Goal: Task Accomplishment & Management: Complete application form

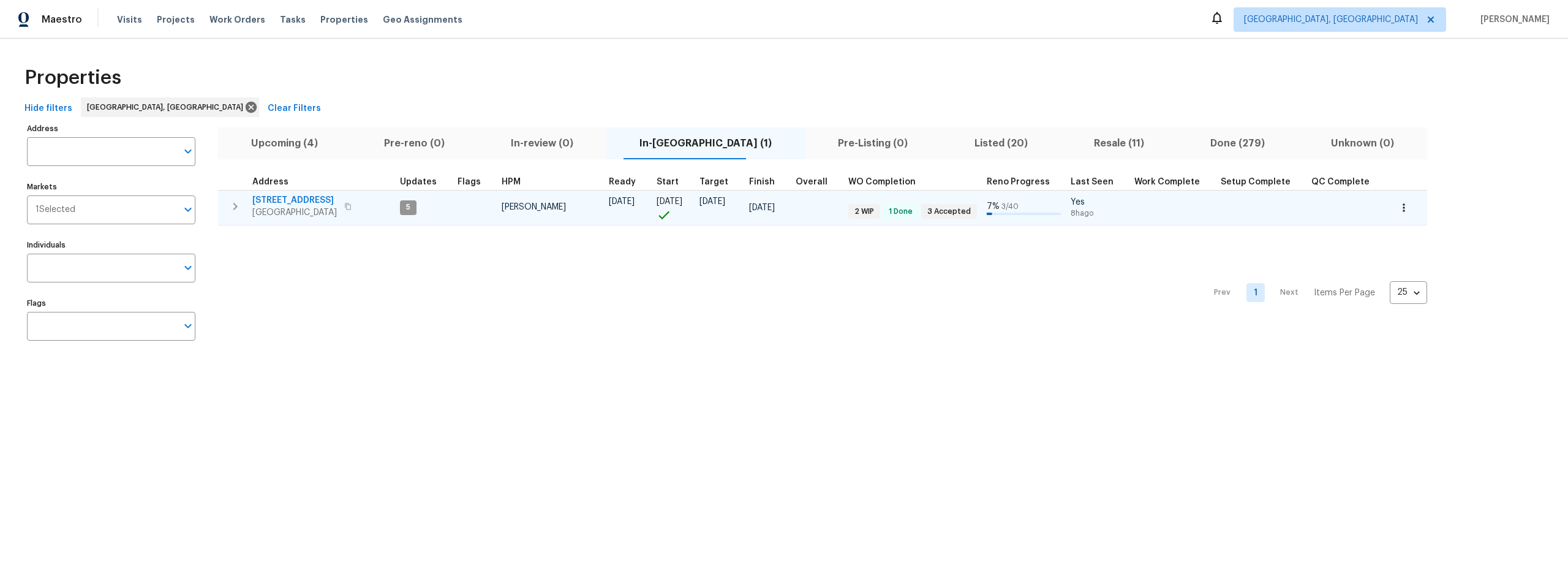
click at [300, 200] on span "11632 Copper Ave NE" at bounding box center [295, 200] width 85 height 12
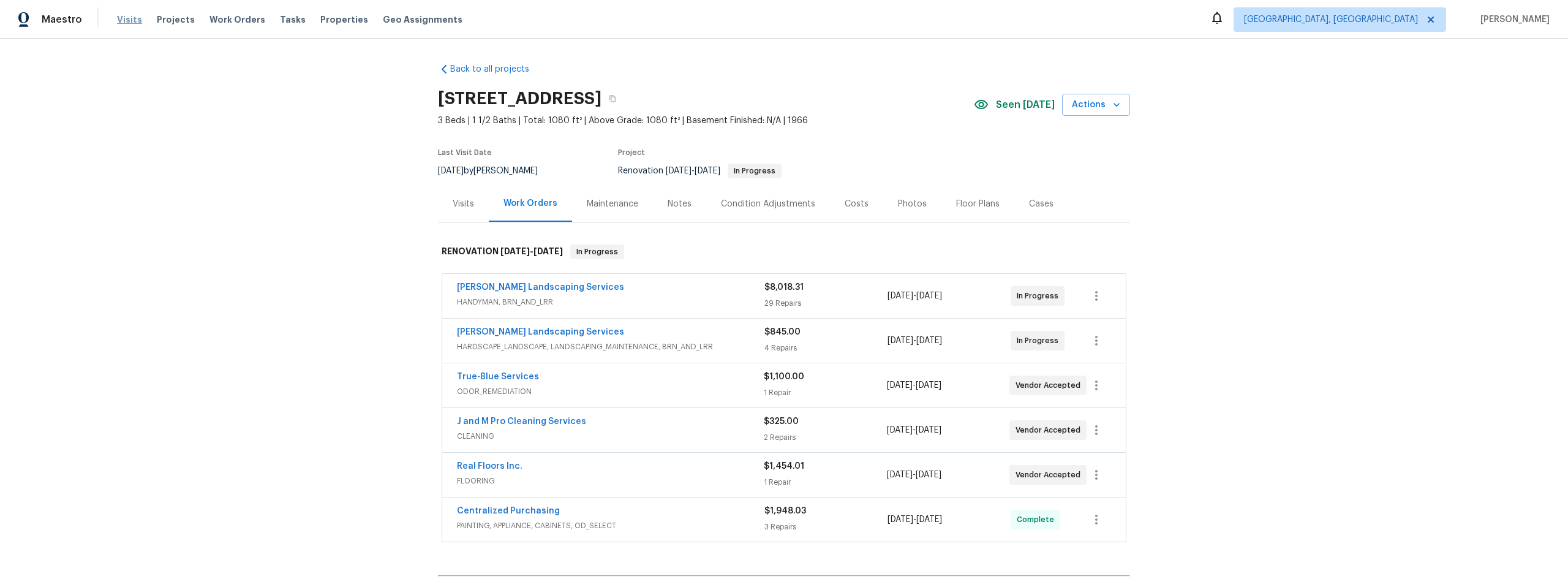
click at [127, 18] on span "Visits" at bounding box center [129, 19] width 25 height 12
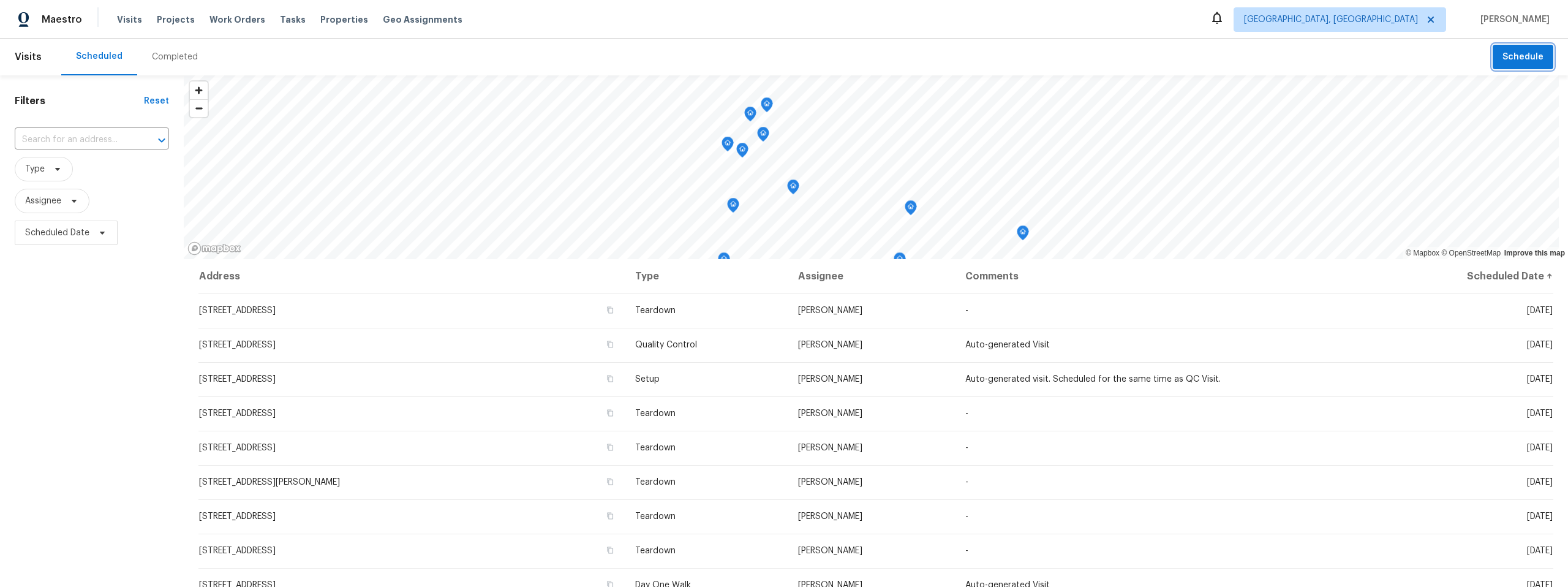
click at [1520, 56] on span "Schedule" at bounding box center [1523, 57] width 41 height 15
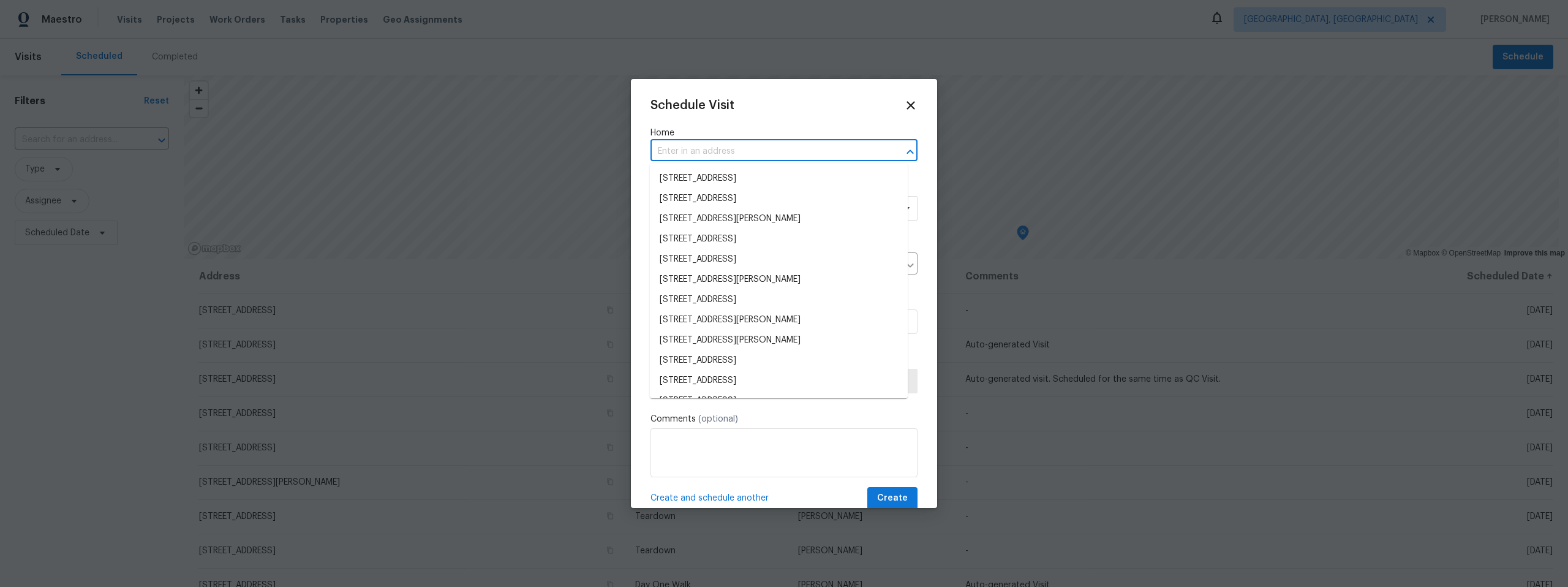
click at [747, 149] on input "text" at bounding box center [766, 152] width 233 height 19
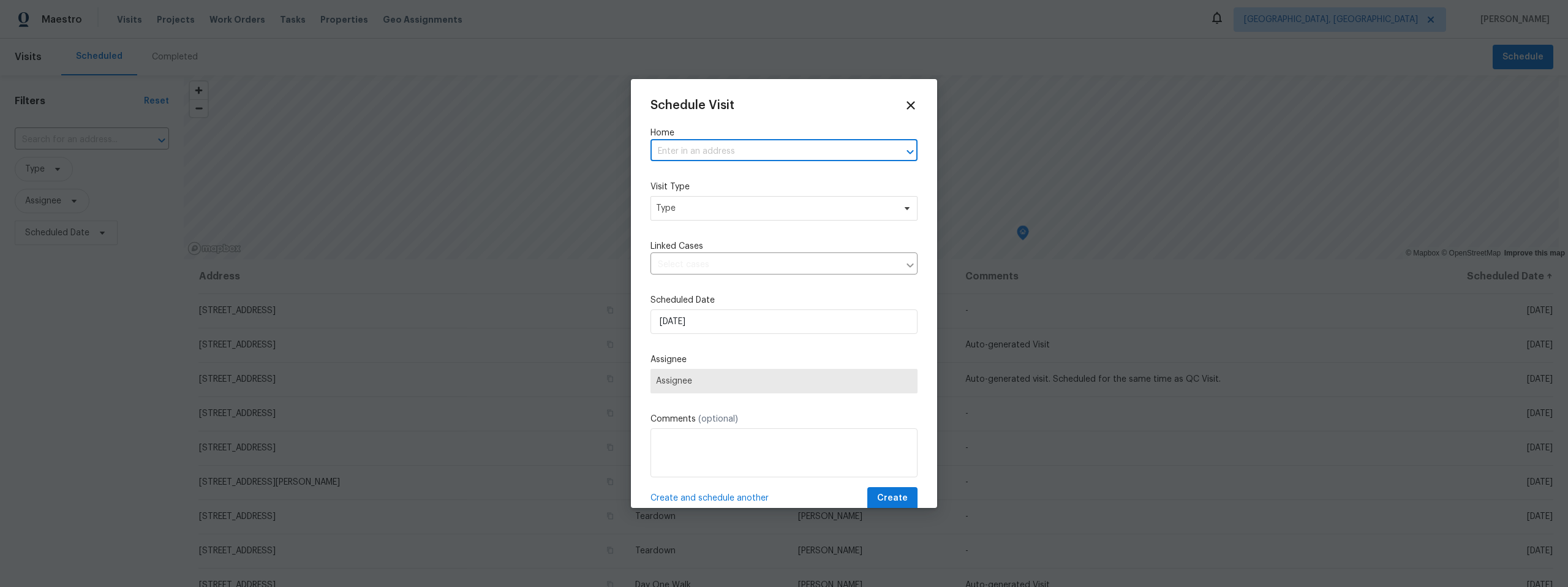
paste input "[STREET_ADDRESS]"
type input "[STREET_ADDRESS]"
click at [736, 179] on li "[STREET_ADDRESS]" at bounding box center [778, 179] width 258 height 20
click at [727, 209] on span "Type" at bounding box center [775, 208] width 238 height 12
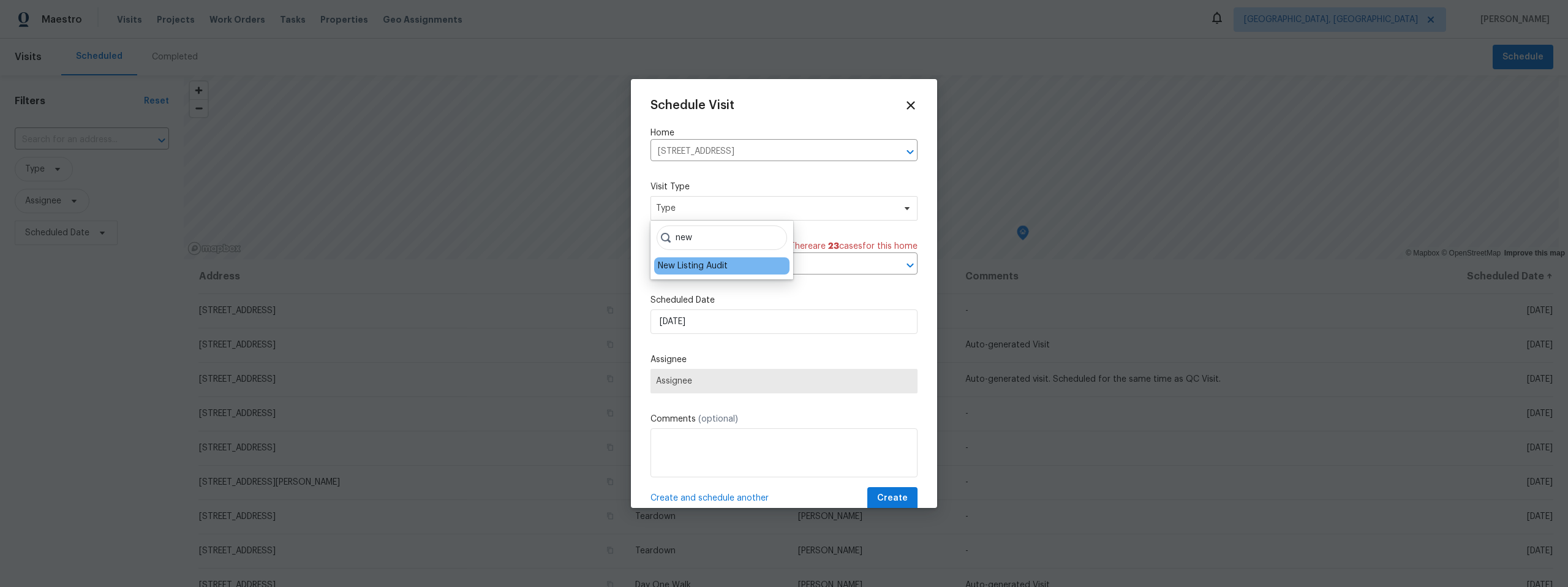
type input "new"
click at [696, 266] on div "New Listing Audit" at bounding box center [692, 266] width 69 height 12
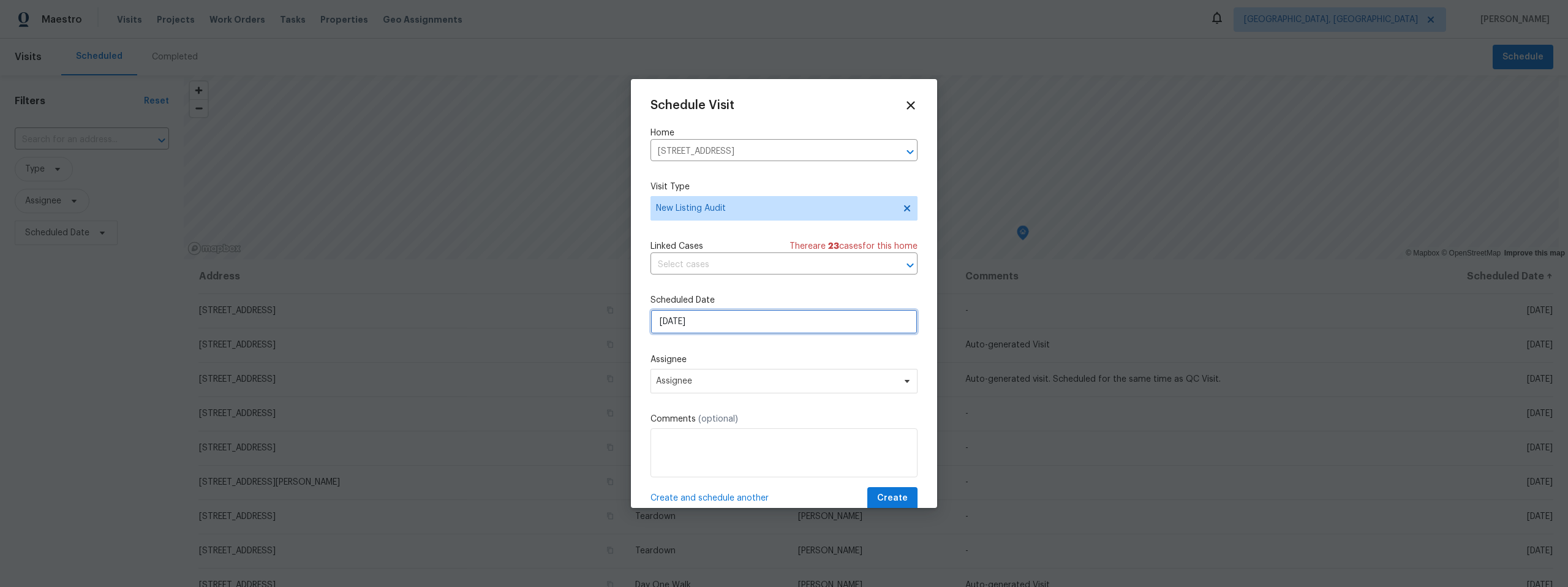
click at [721, 320] on input "[DATE]" at bounding box center [783, 321] width 267 height 24
click at [723, 379] on span "Assignee" at bounding box center [776, 381] width 240 height 10
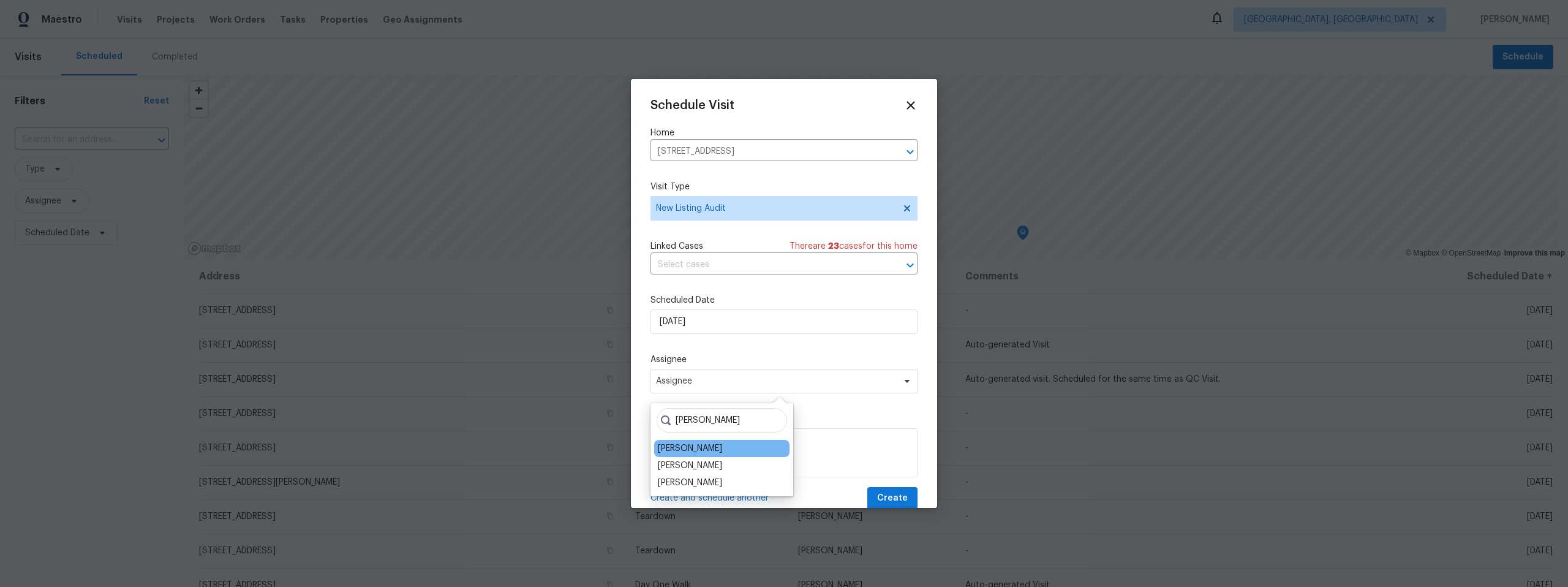
type input "[PERSON_NAME]"
click at [734, 451] on div "[PERSON_NAME]" at bounding box center [721, 448] width 135 height 17
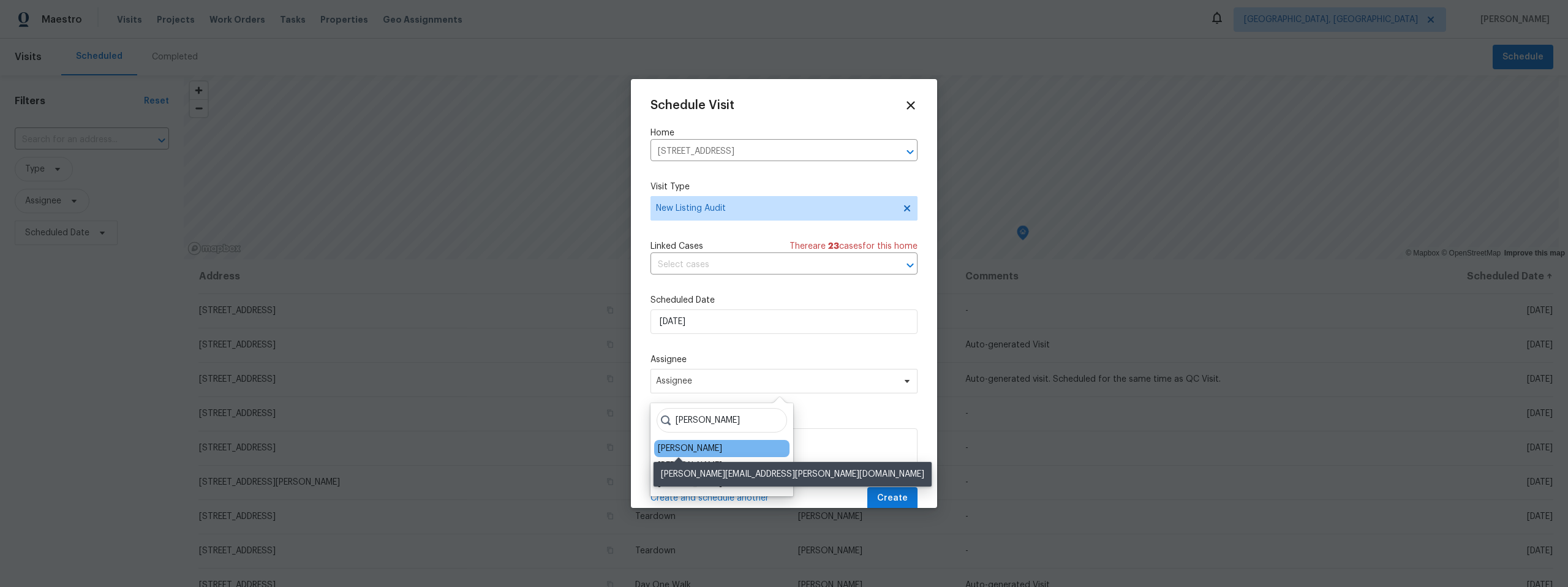
click at [680, 446] on div "[PERSON_NAME]" at bounding box center [690, 449] width 64 height 12
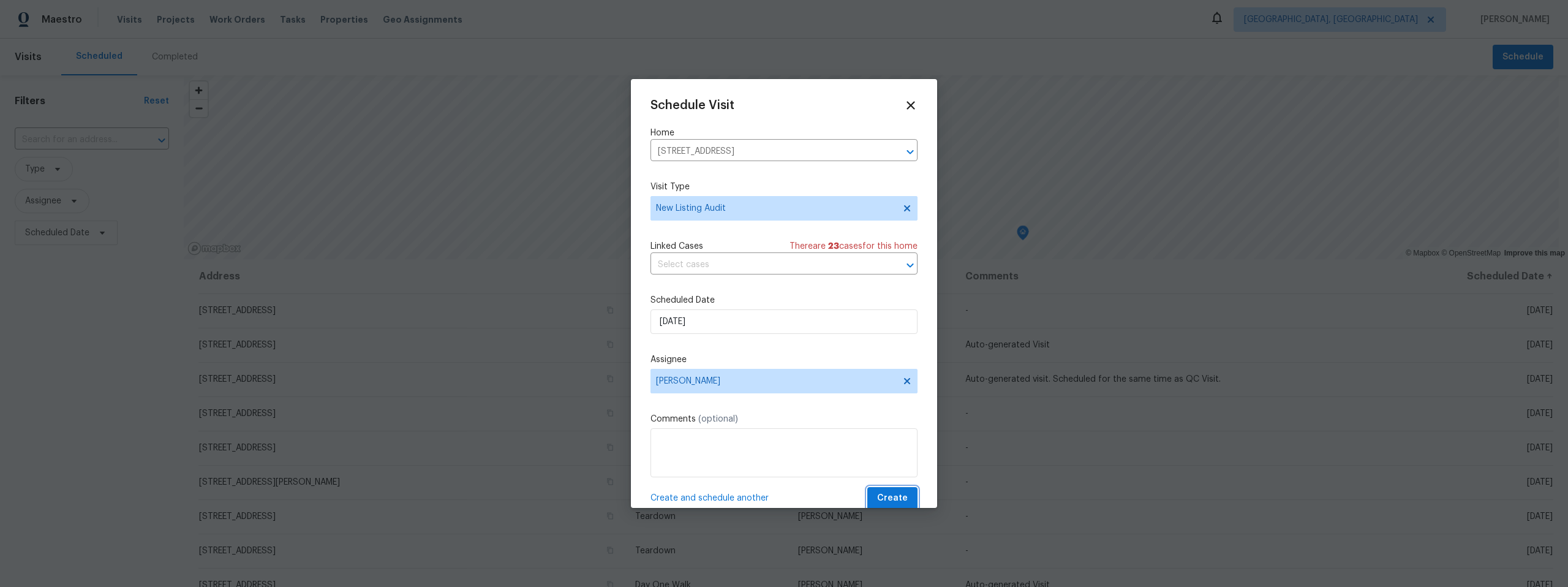
click at [886, 497] on span "Create" at bounding box center [892, 498] width 31 height 15
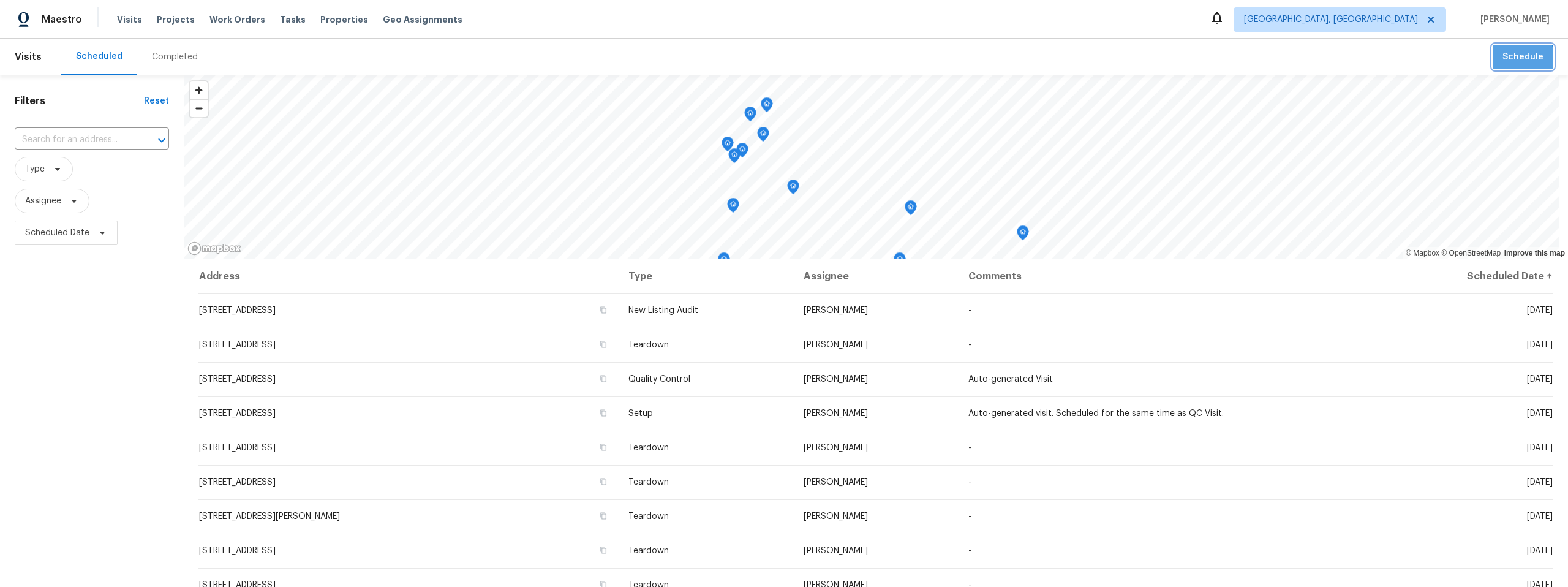
click at [1509, 59] on span "Schedule" at bounding box center [1523, 57] width 41 height 15
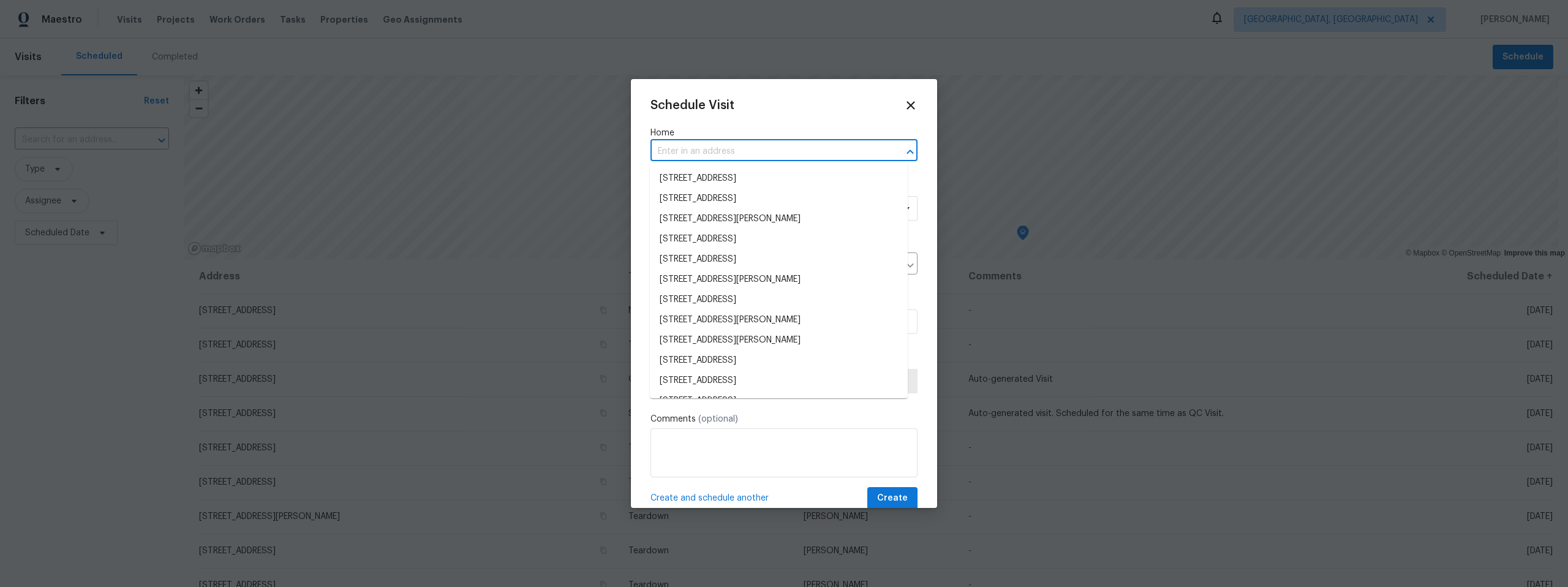
click at [706, 151] on input "text" at bounding box center [766, 152] width 233 height 19
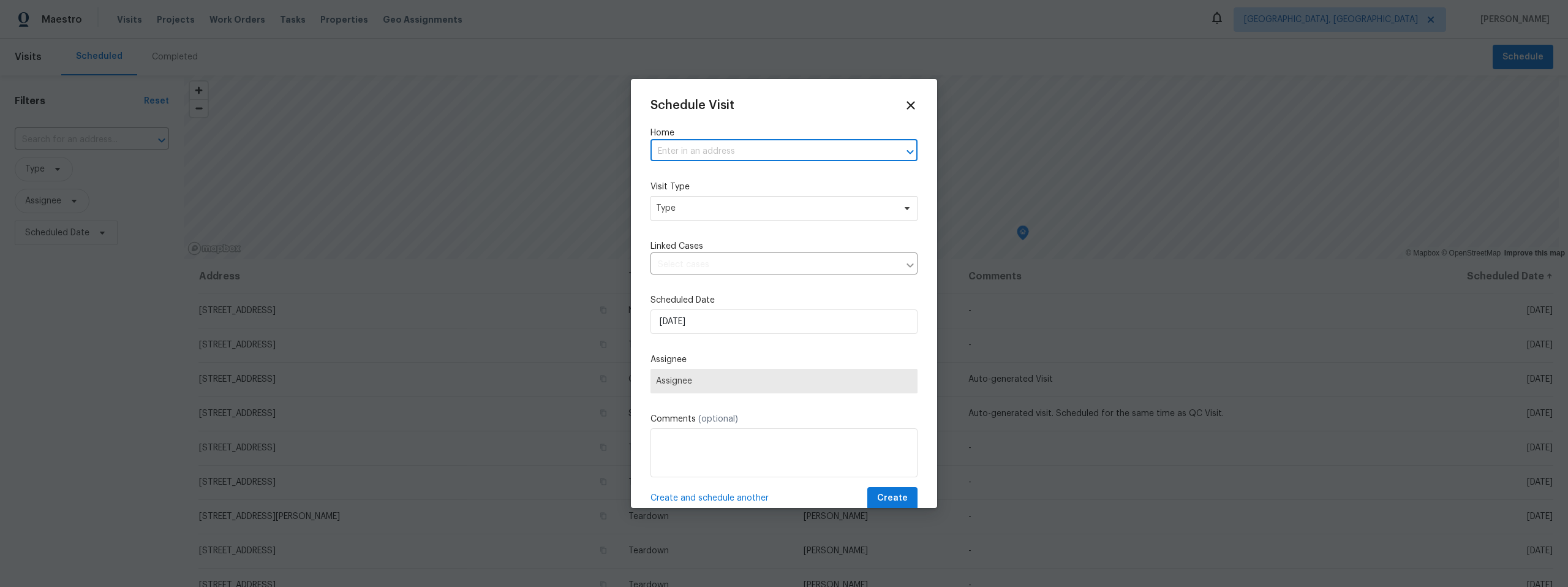
paste input "[STREET_ADDRESS]"
type input "[STREET_ADDRESS]"
click at [728, 176] on li "[STREET_ADDRESS]" at bounding box center [778, 179] width 258 height 20
click at [725, 211] on span "Type" at bounding box center [775, 208] width 238 height 12
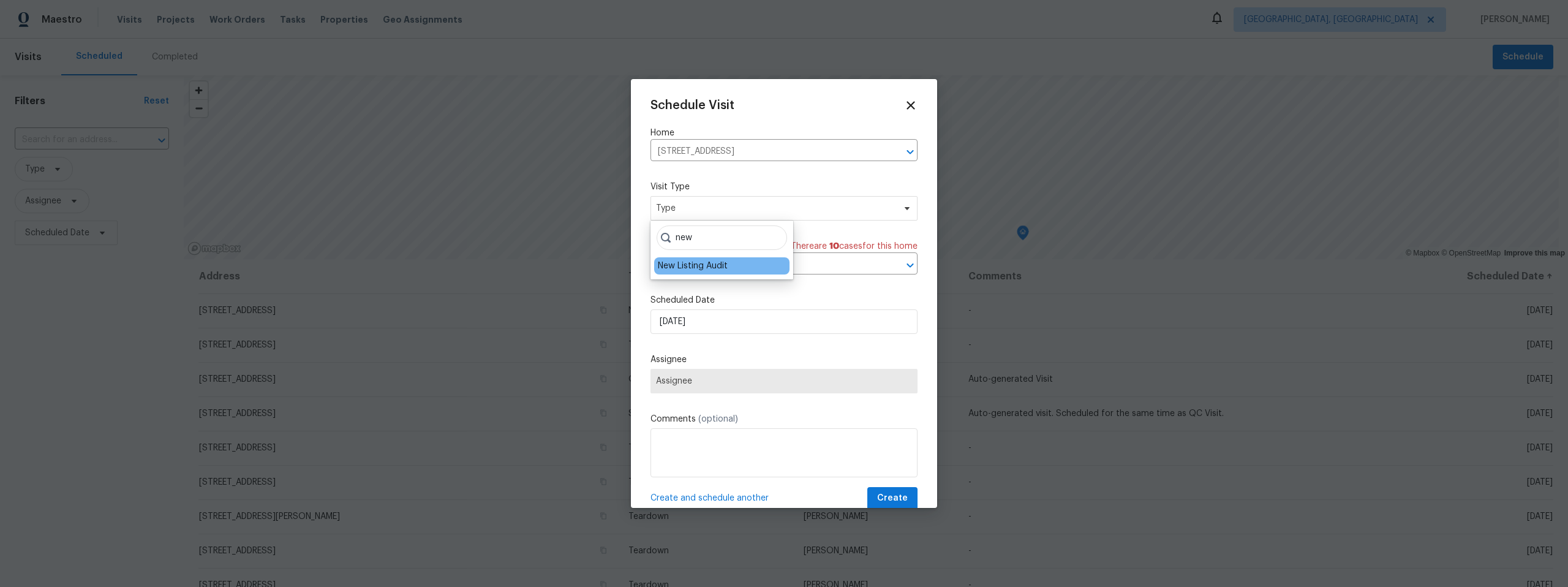
type input "new"
click at [706, 263] on div "New Listing Audit" at bounding box center [692, 266] width 69 height 12
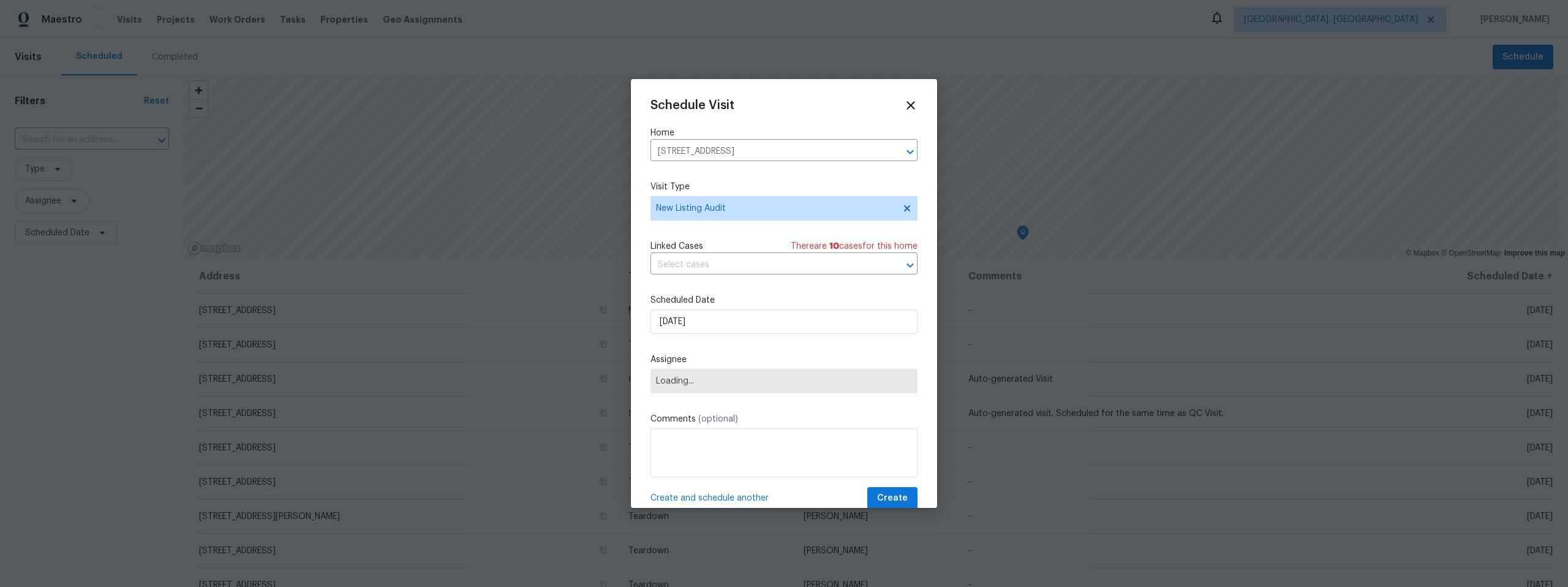
click at [737, 375] on span "Loading..." at bounding box center [783, 381] width 267 height 24
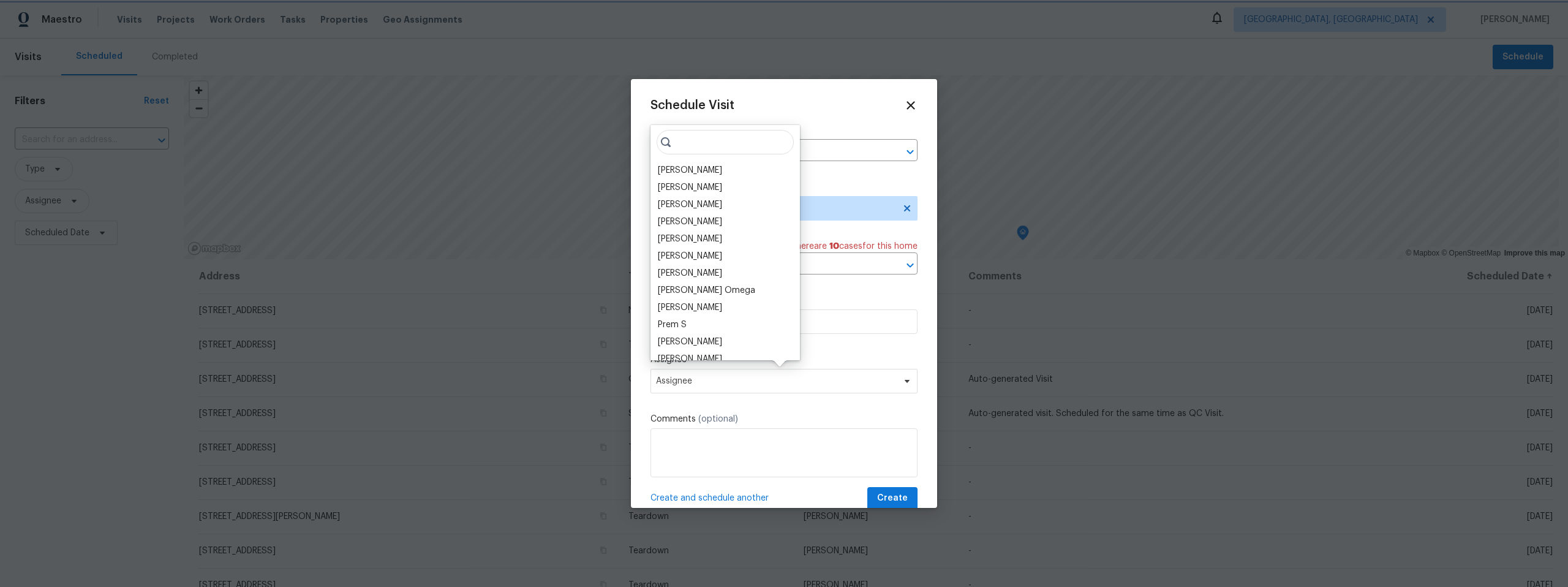
click at [780, 382] on span "Assignee" at bounding box center [776, 381] width 240 height 10
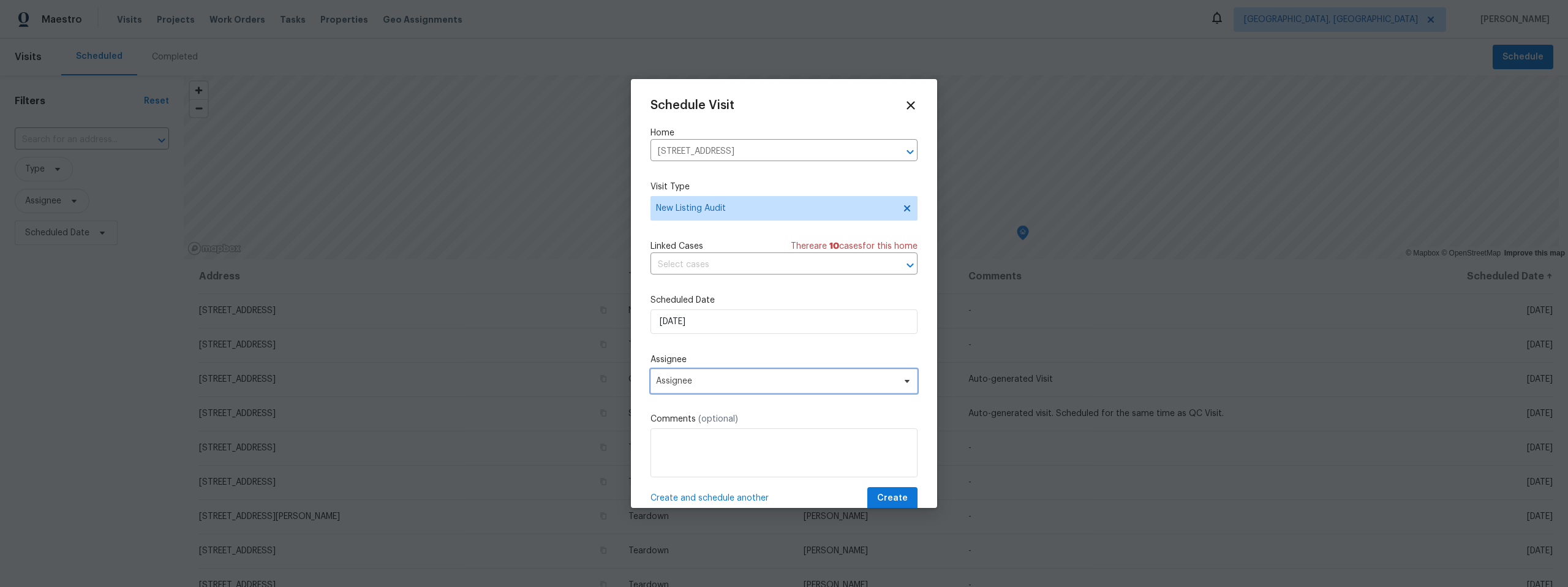
click at [781, 378] on span "Assignee" at bounding box center [776, 381] width 240 height 10
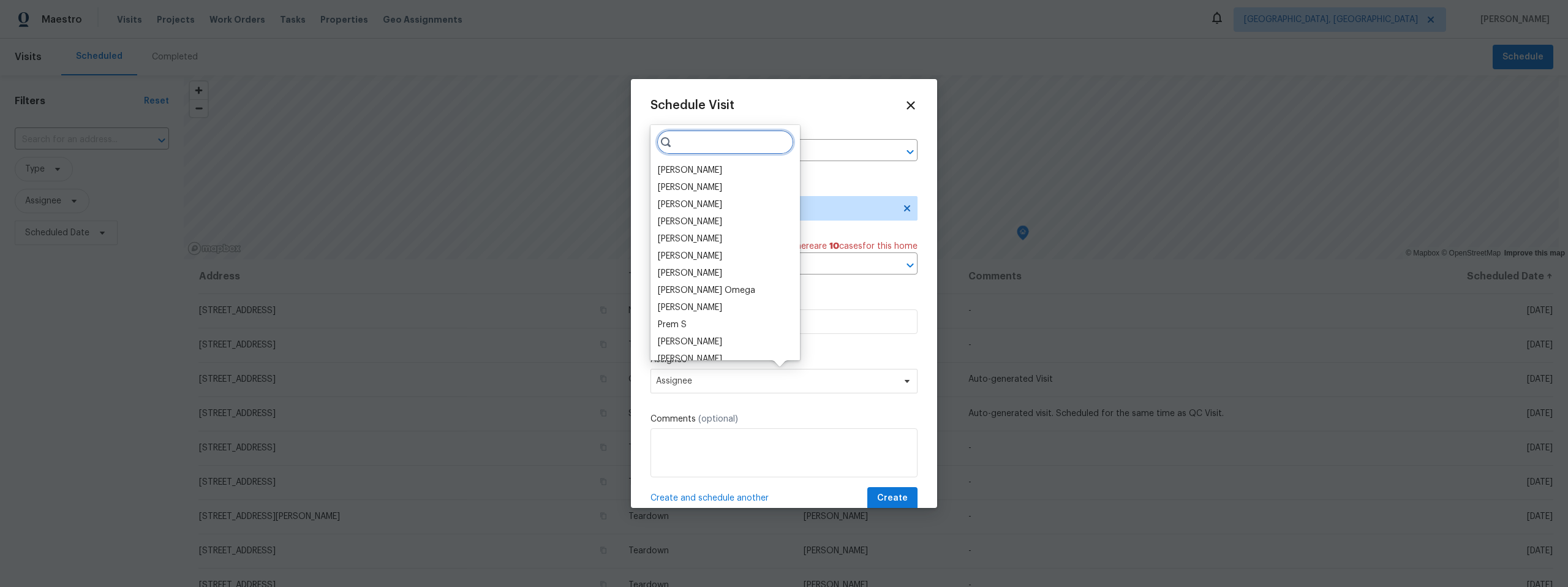
click at [731, 143] on input "search" at bounding box center [725, 142] width 137 height 24
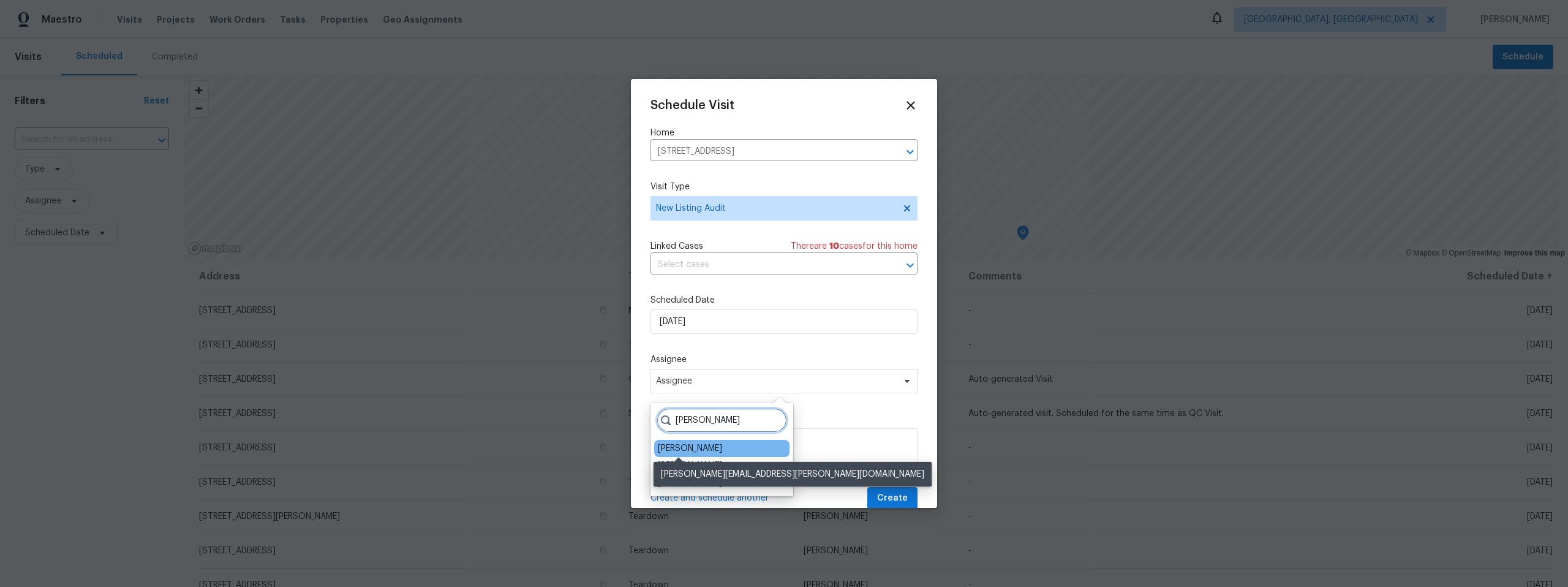
type input "[PERSON_NAME]"
click at [683, 444] on div "[PERSON_NAME]" at bounding box center [690, 449] width 64 height 12
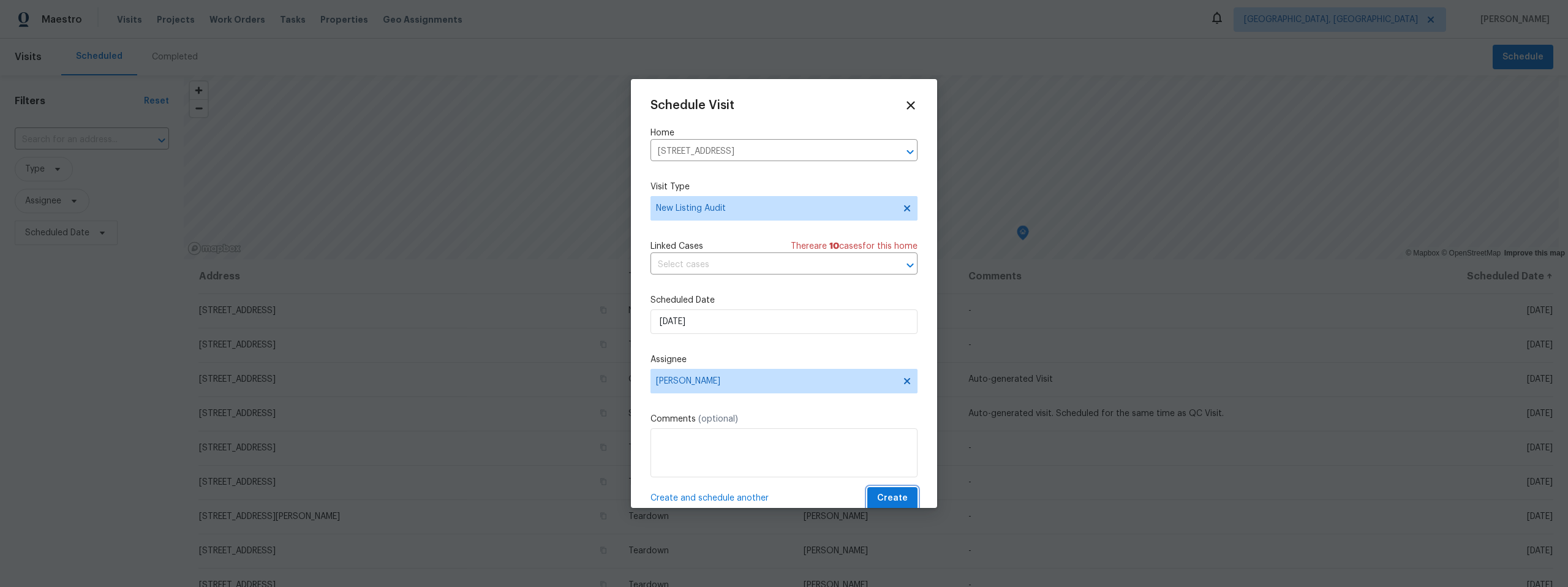
click at [890, 492] on span "Create" at bounding box center [892, 498] width 31 height 15
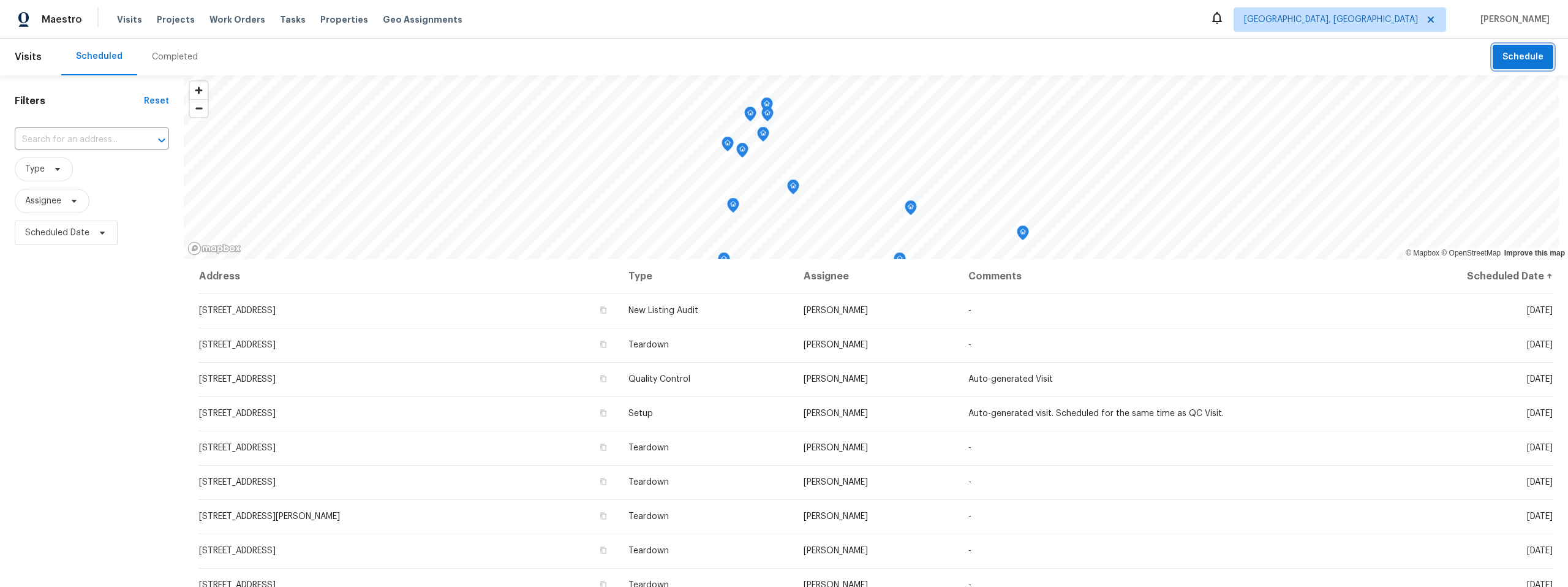
click at [1512, 55] on span "Schedule" at bounding box center [1523, 57] width 41 height 15
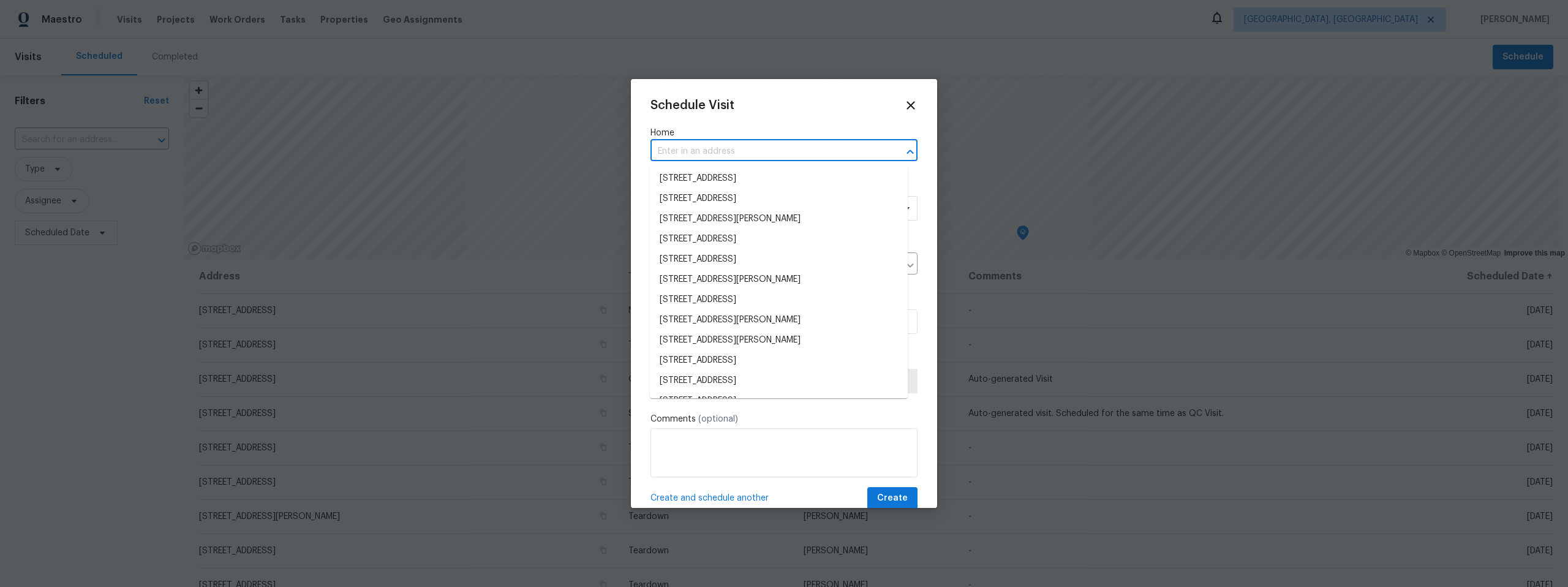
paste input "33 Blue Mule Dr"
type input "33 Blue Mule Dr"
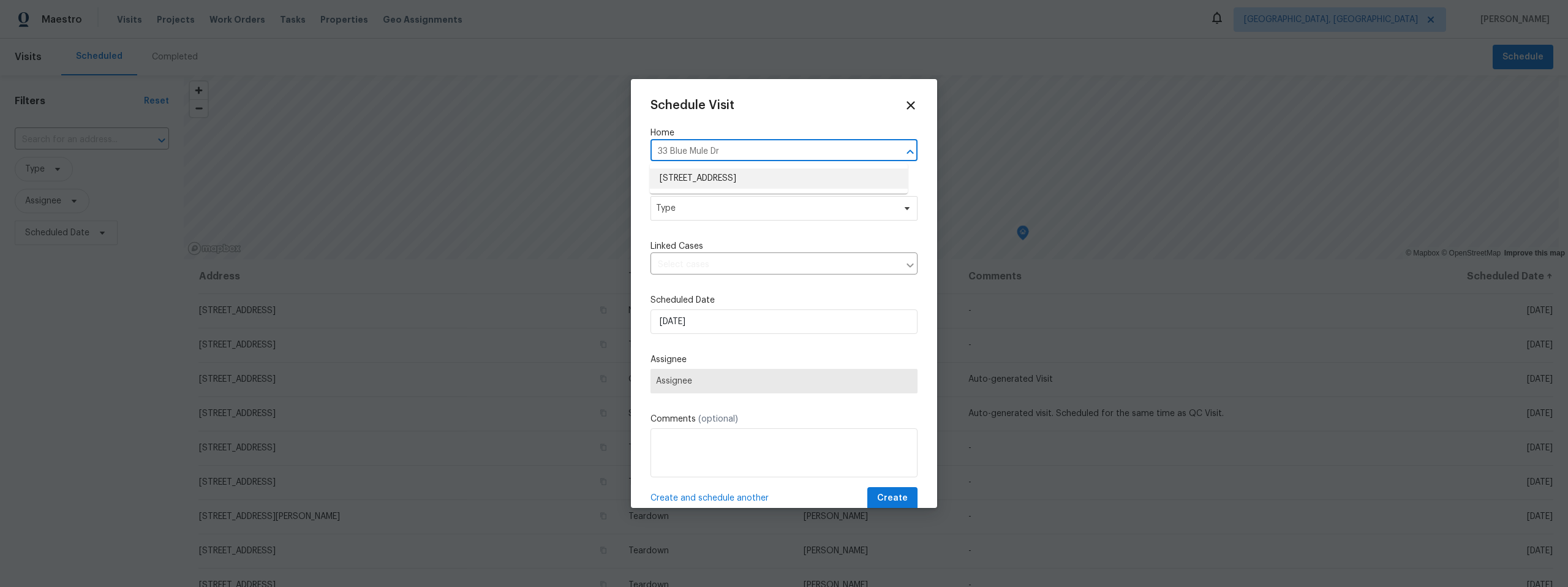
click at [706, 173] on li "[STREET_ADDRESS]" at bounding box center [778, 179] width 258 height 20
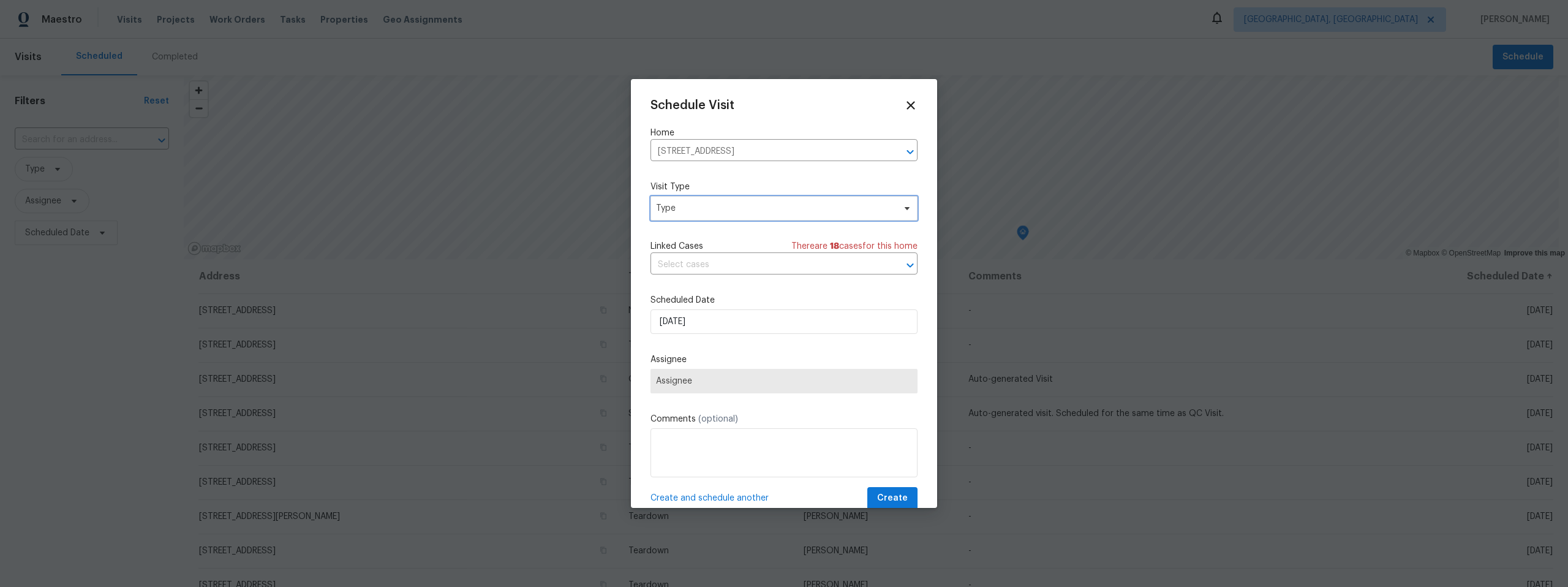
click at [698, 209] on span "Type" at bounding box center [775, 208] width 238 height 12
type input "new"
click at [702, 265] on div "New Listing Audit" at bounding box center [692, 266] width 69 height 12
click at [717, 380] on span "Assignee" at bounding box center [776, 381] width 240 height 10
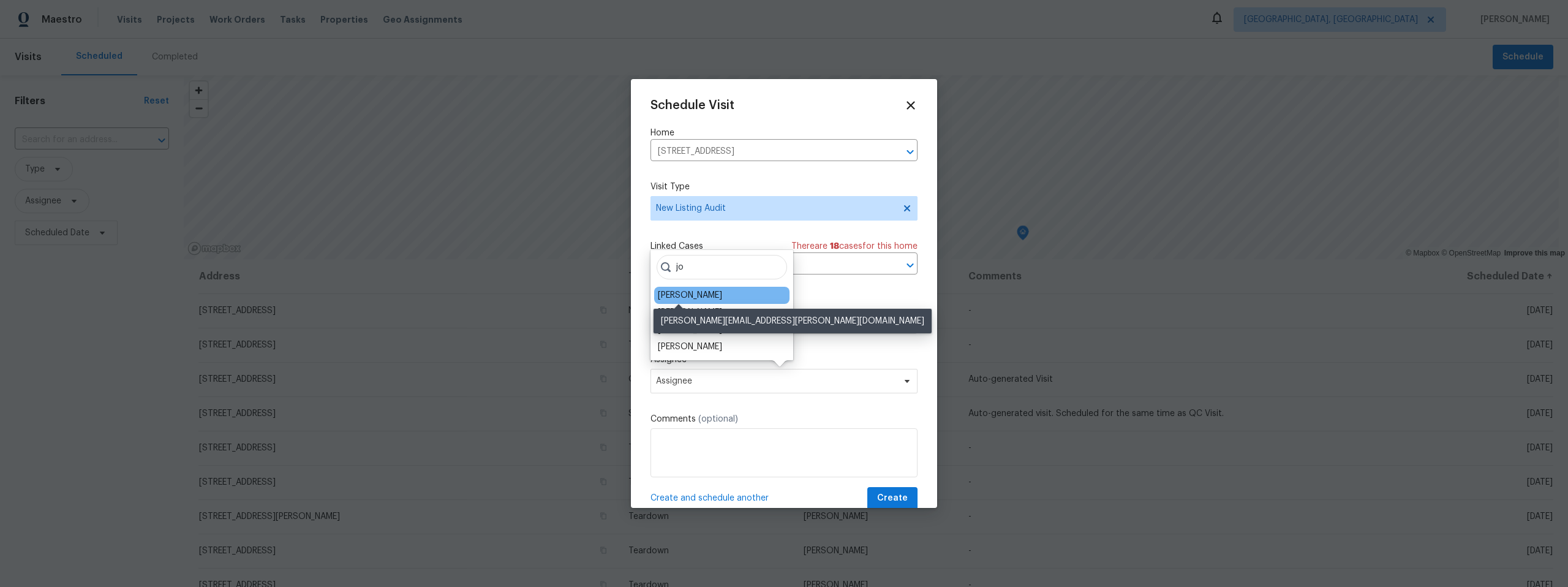
type input "jo"
click at [690, 292] on div "[PERSON_NAME]" at bounding box center [690, 295] width 64 height 12
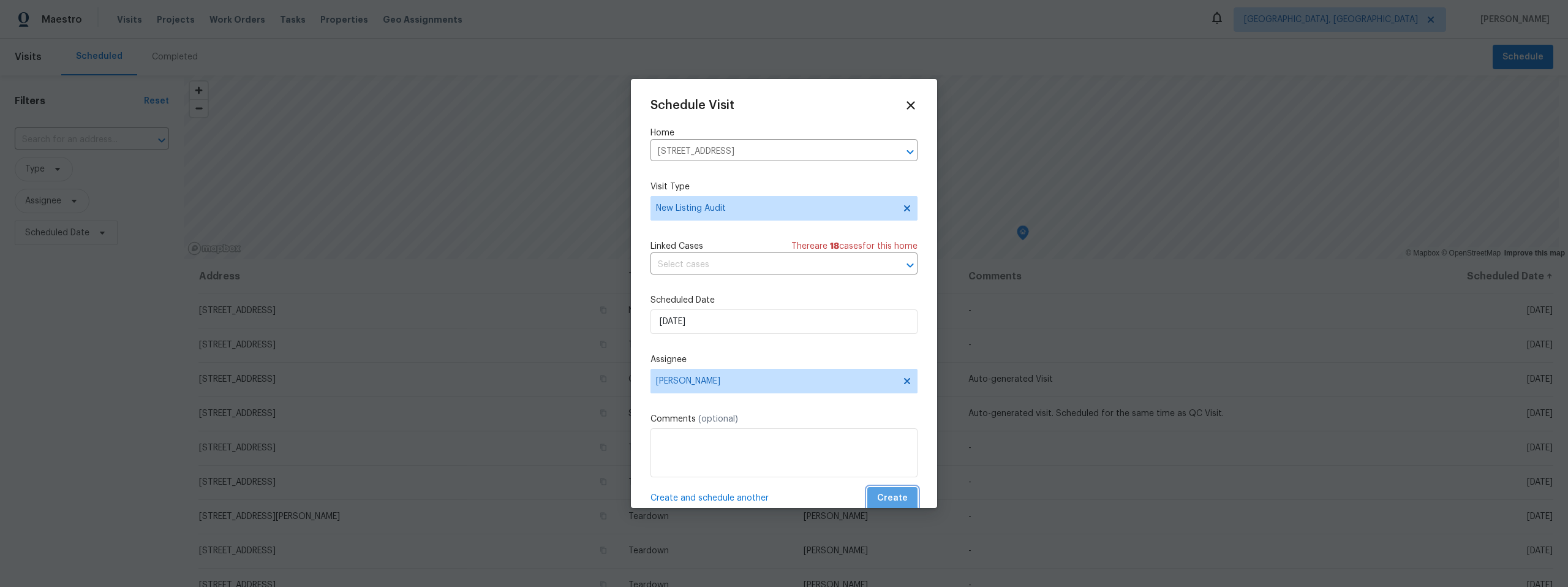
click at [883, 496] on span "Create" at bounding box center [892, 498] width 31 height 15
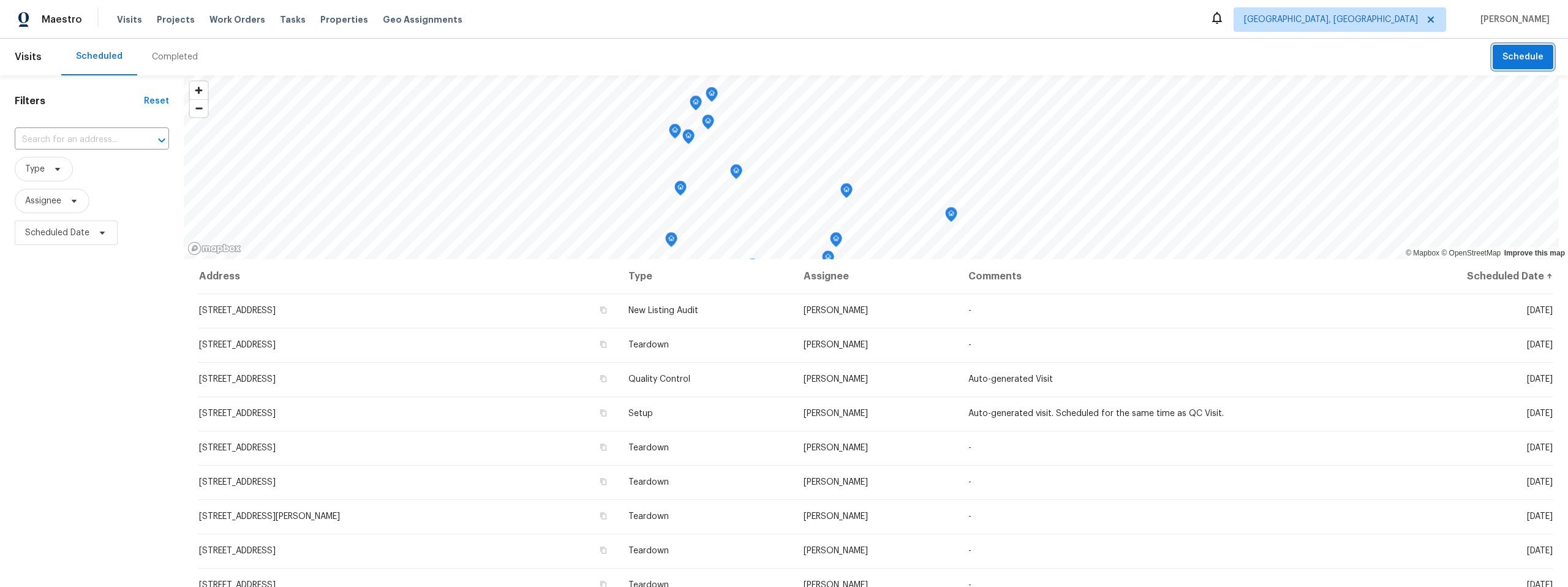
click at [1512, 54] on span "Schedule" at bounding box center [1523, 57] width 41 height 15
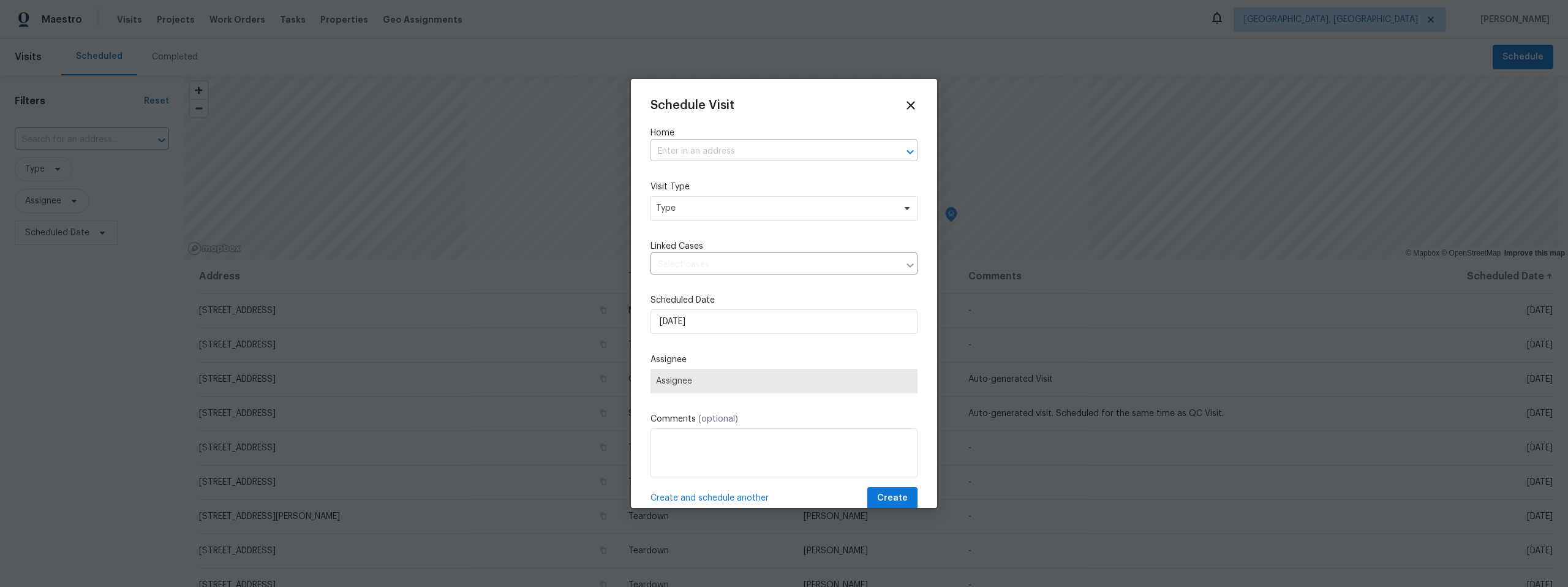
click at [735, 156] on input "text" at bounding box center [766, 152] width 233 height 19
paste input "[STREET_ADDRESS]"
type input "[STREET_ADDRESS]"
paste input "[STREET_ADDRESS]"
type input "[STREET_ADDRESS]"
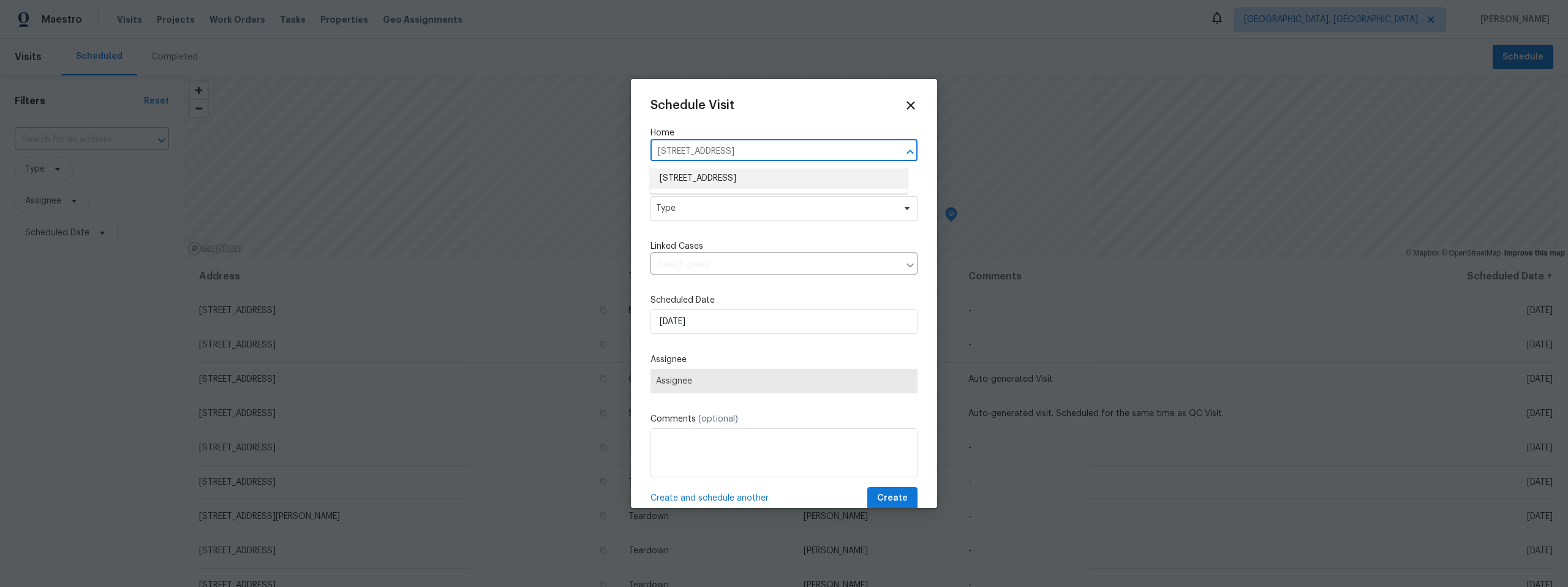
click at [753, 175] on li "[STREET_ADDRESS]" at bounding box center [778, 179] width 258 height 20
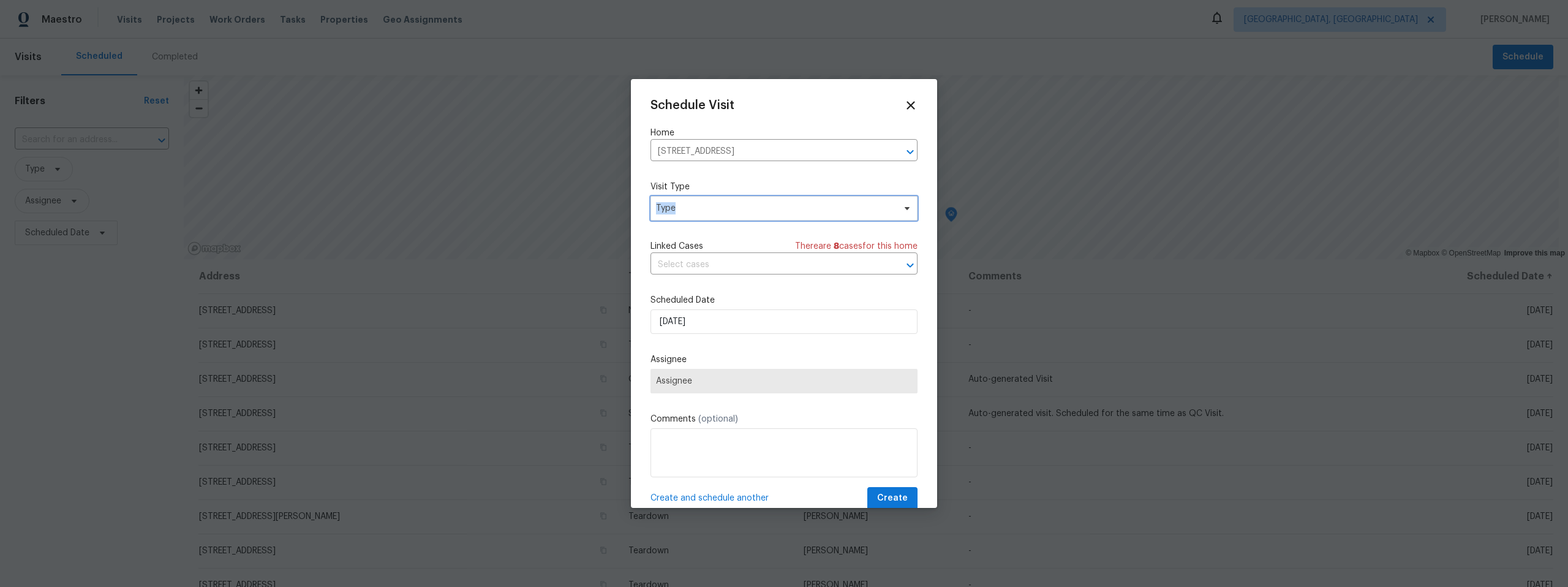
click at [733, 202] on span "Type" at bounding box center [775, 208] width 238 height 12
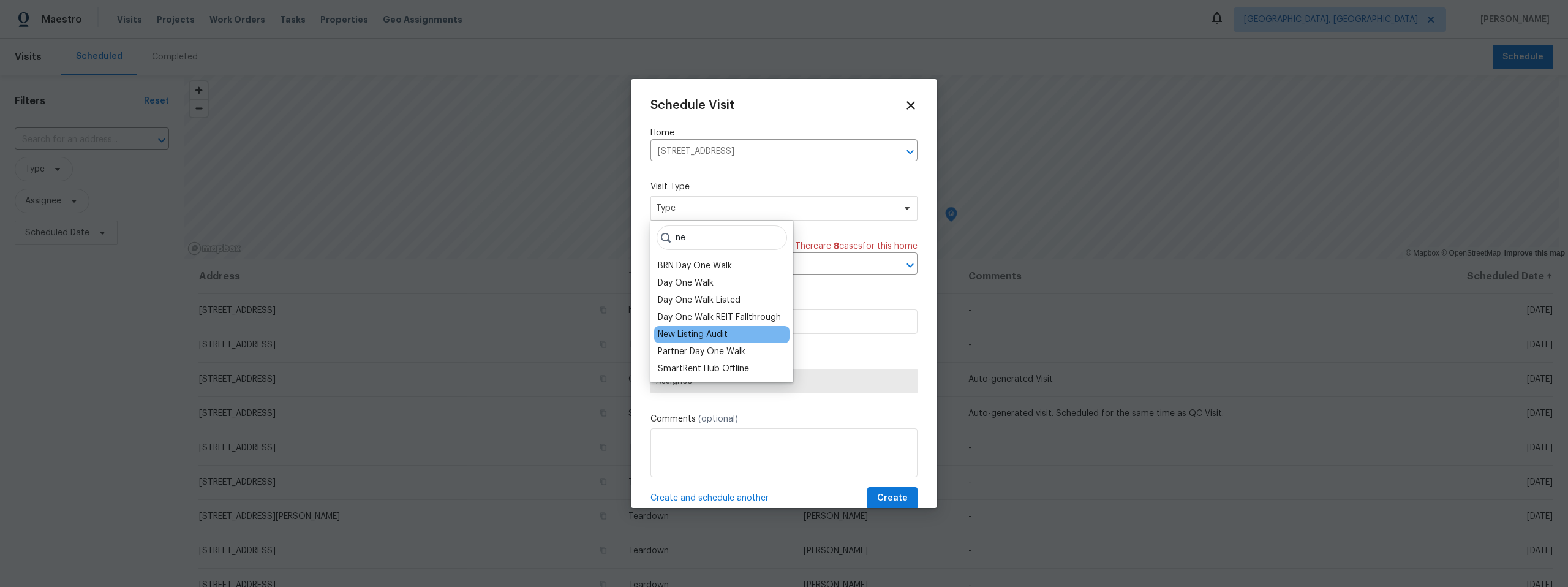
type input "ne"
click at [696, 329] on div "New Listing Audit" at bounding box center [692, 334] width 69 height 12
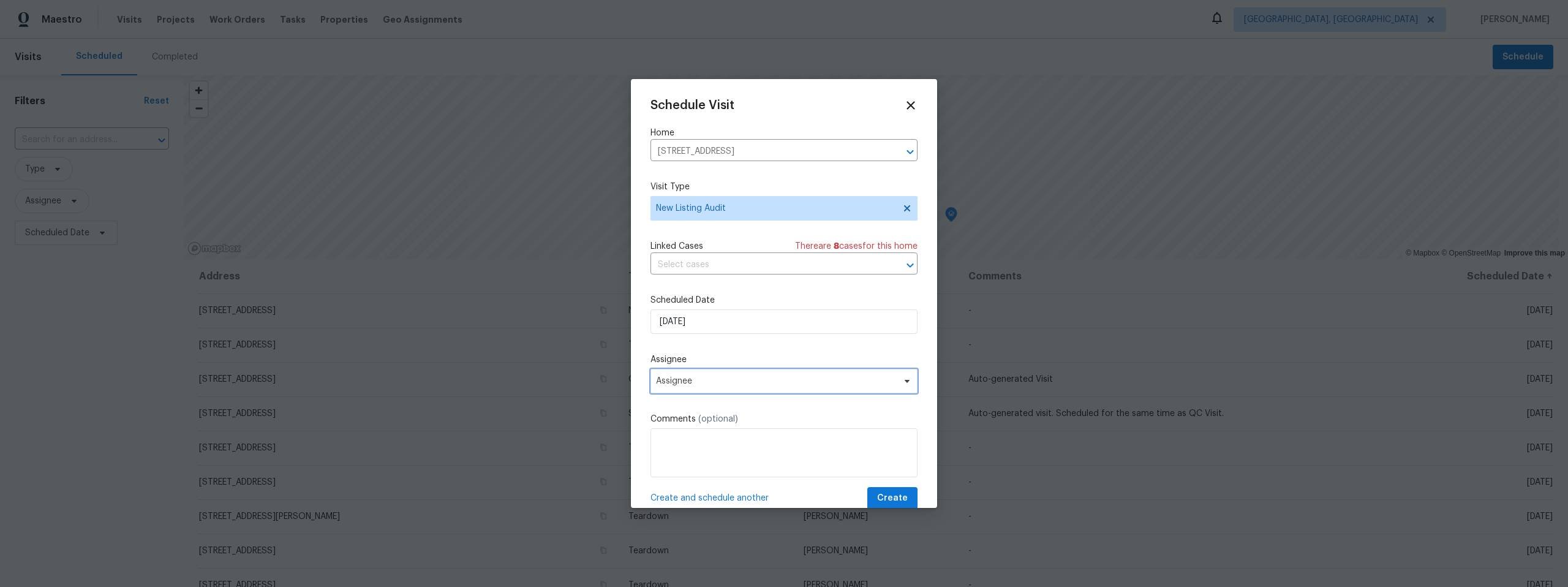
click at [720, 378] on span "Assignee" at bounding box center [776, 381] width 240 height 10
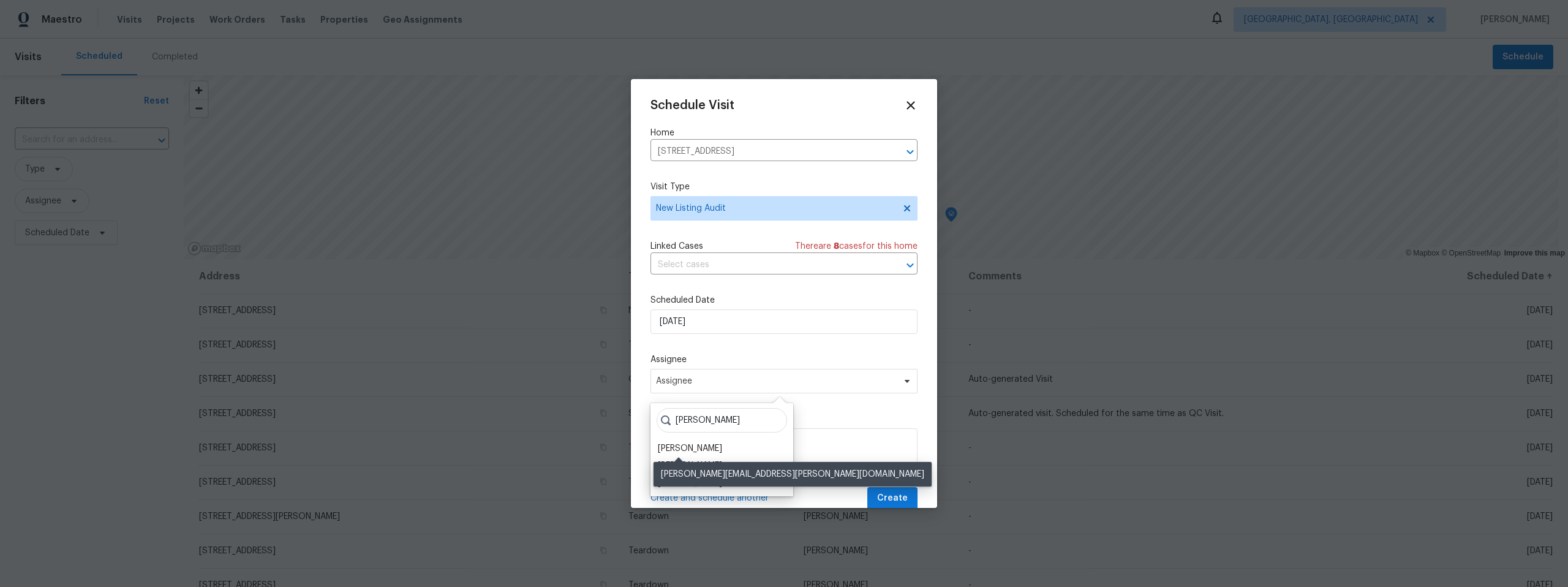
type input "[PERSON_NAME]"
click at [695, 446] on div "[PERSON_NAME]" at bounding box center [690, 449] width 64 height 12
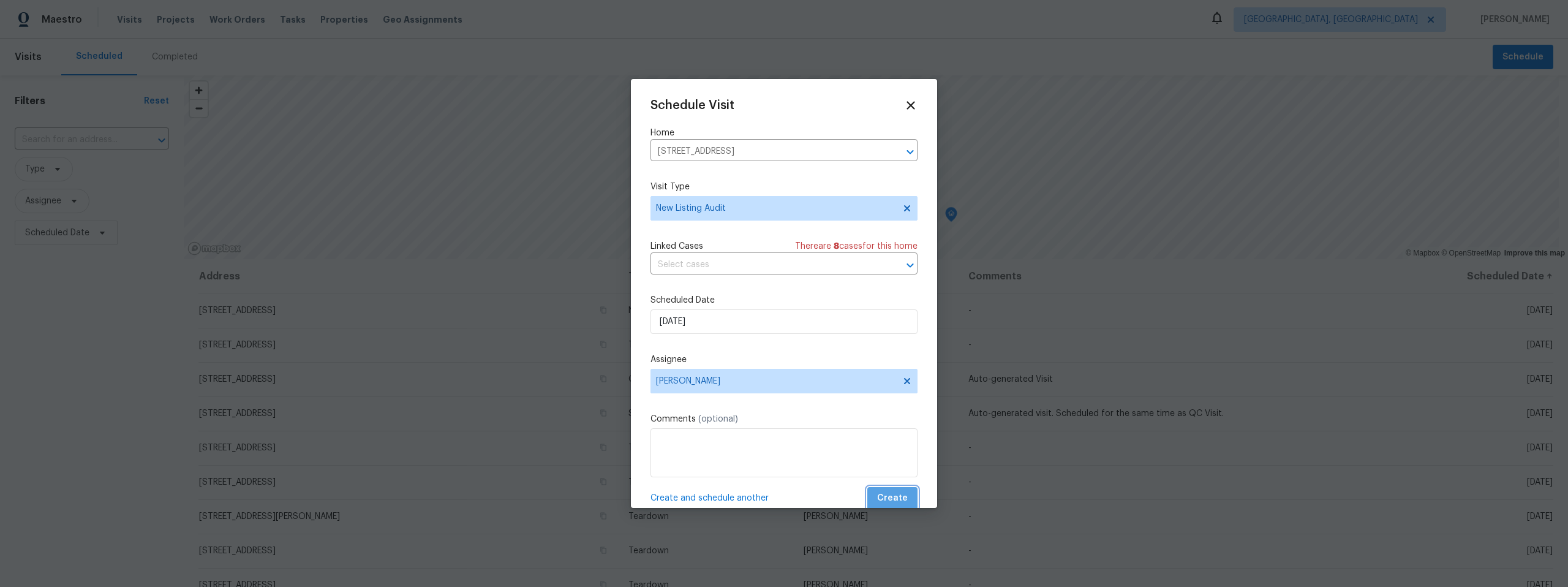
click at [889, 493] on span "Create" at bounding box center [892, 498] width 31 height 15
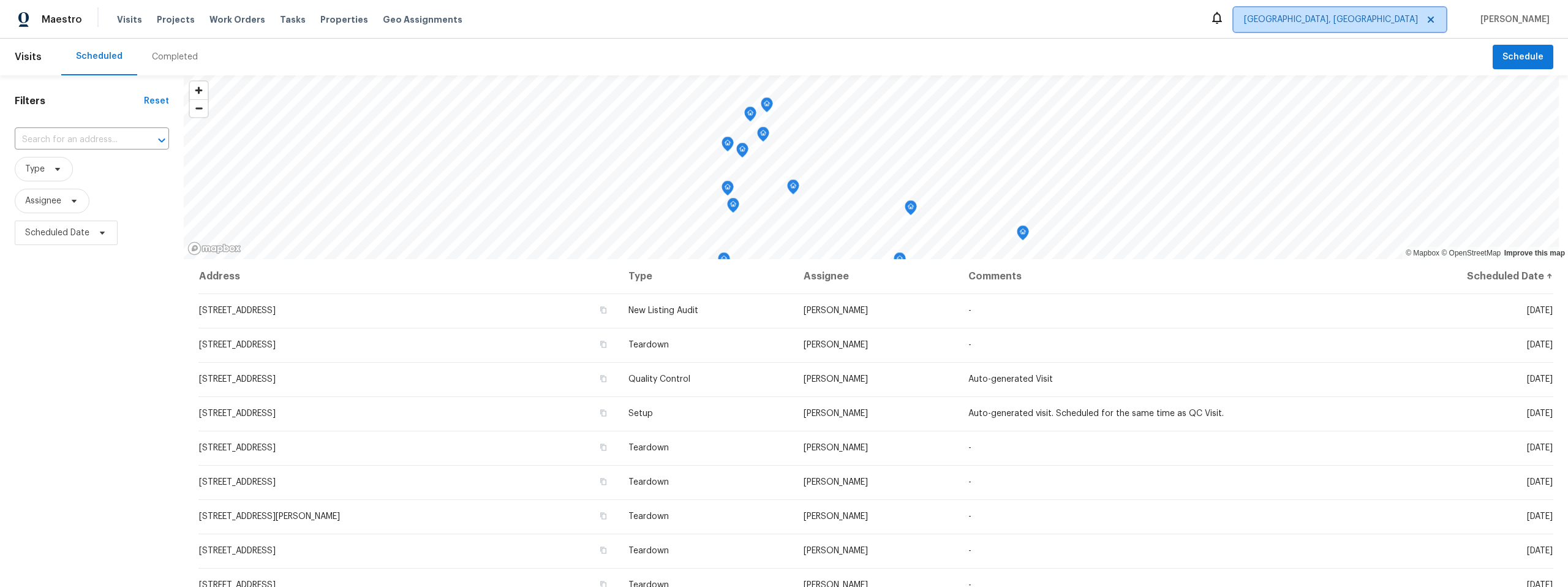
click at [1401, 17] on span "[GEOGRAPHIC_DATA], [GEOGRAPHIC_DATA]" at bounding box center [1331, 19] width 174 height 12
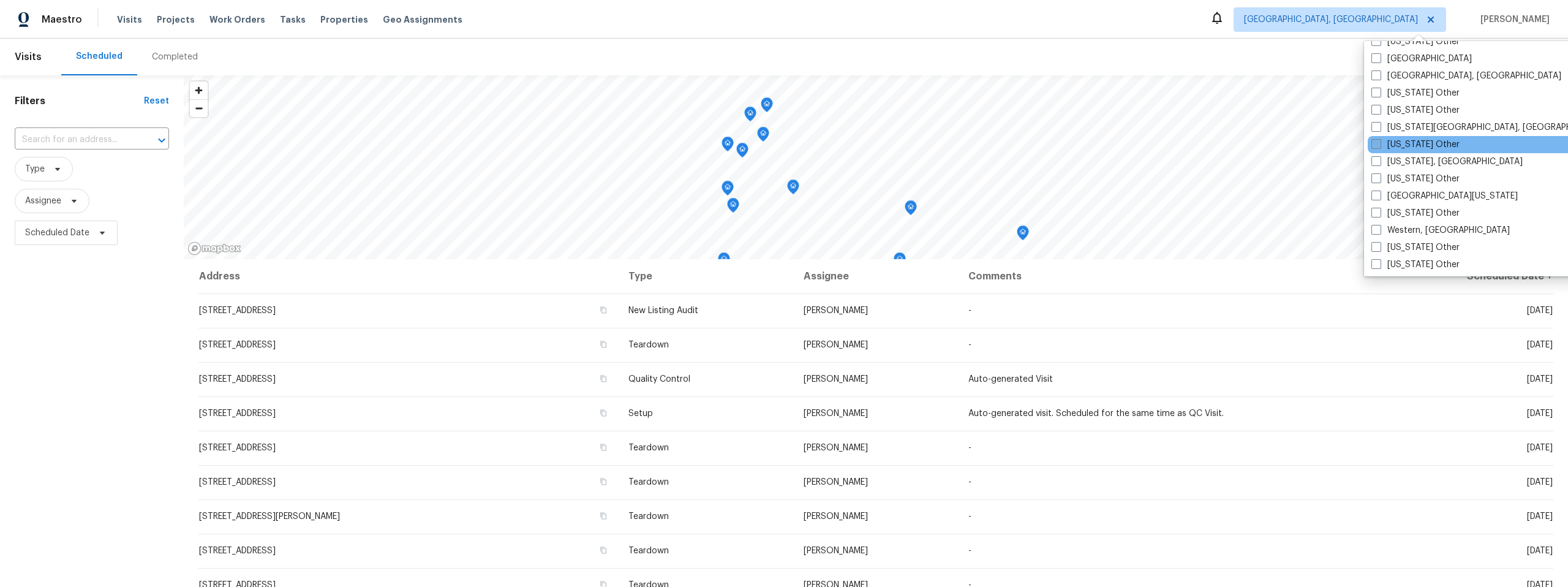
scroll to position [1851, 0]
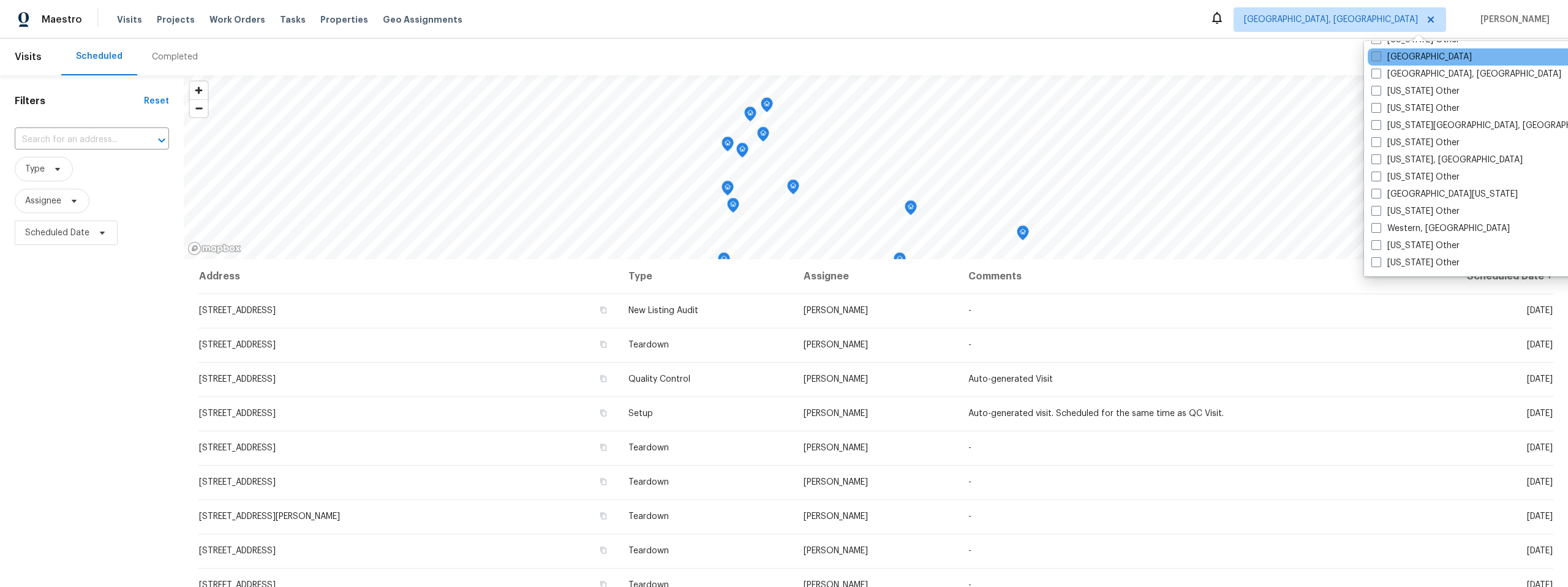
click at [1371, 55] on span at bounding box center [1376, 56] width 10 height 10
click at [1371, 55] on input "[GEOGRAPHIC_DATA]" at bounding box center [1375, 54] width 8 height 8
checkbox input "true"
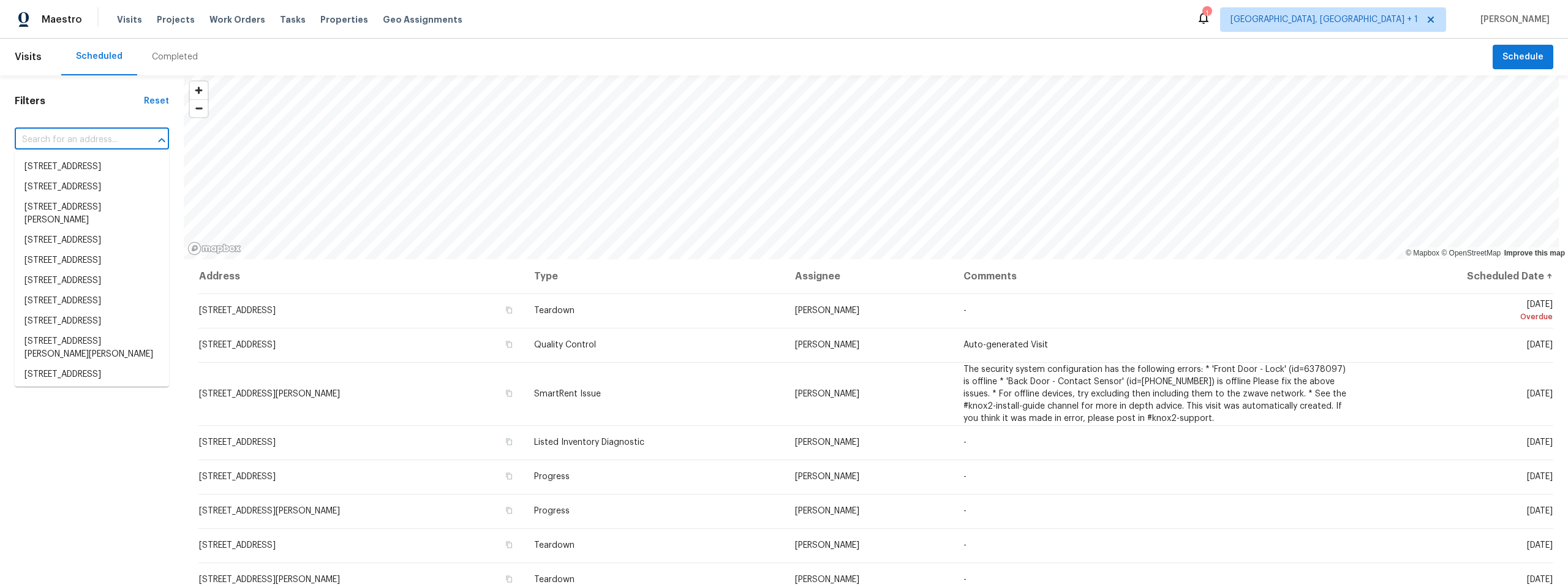
paste input "[STREET_ADDRESS]"
type input "[STREET_ADDRESS]"
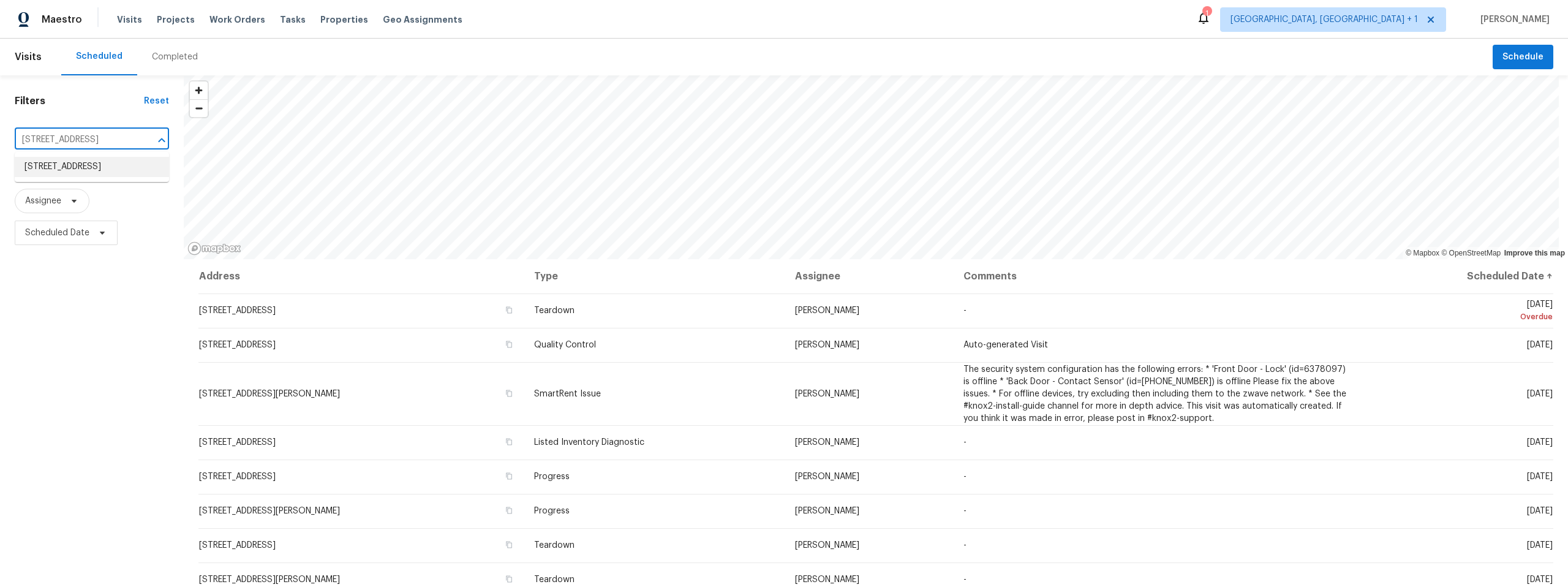
click at [101, 176] on li "[STREET_ADDRESS]" at bounding box center [91, 167] width 154 height 20
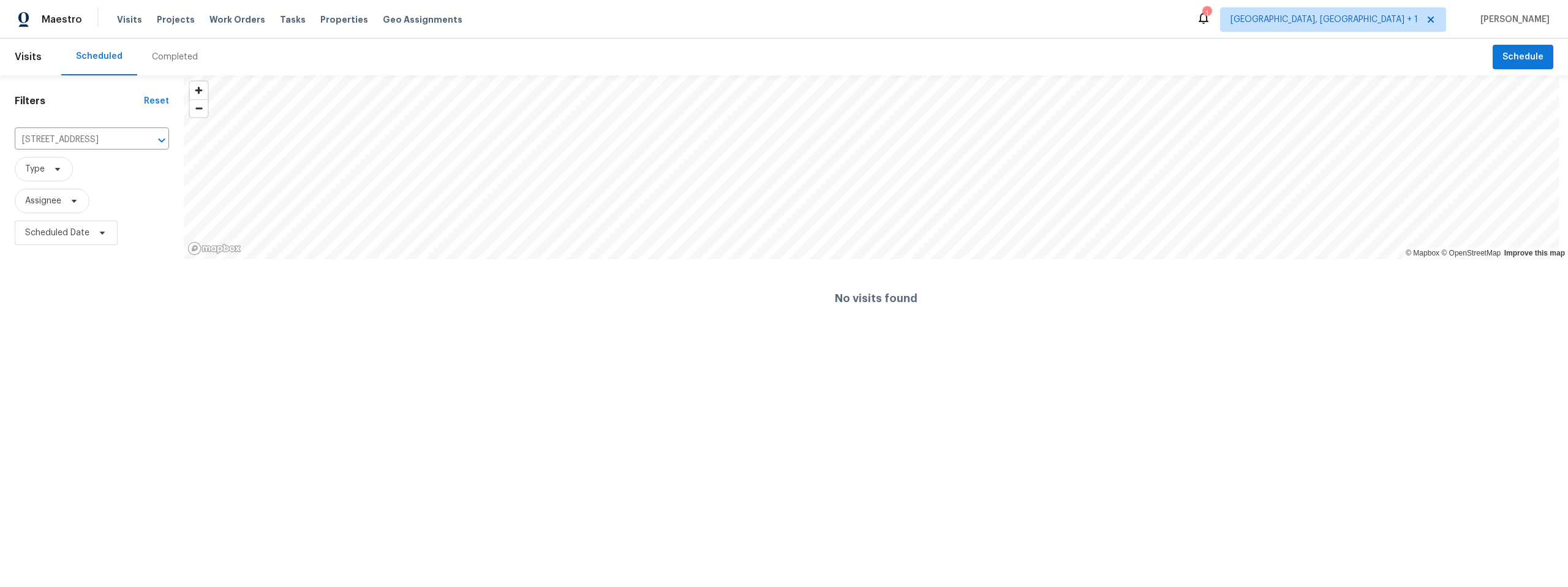
click at [167, 53] on div "Completed" at bounding box center [175, 56] width 46 height 12
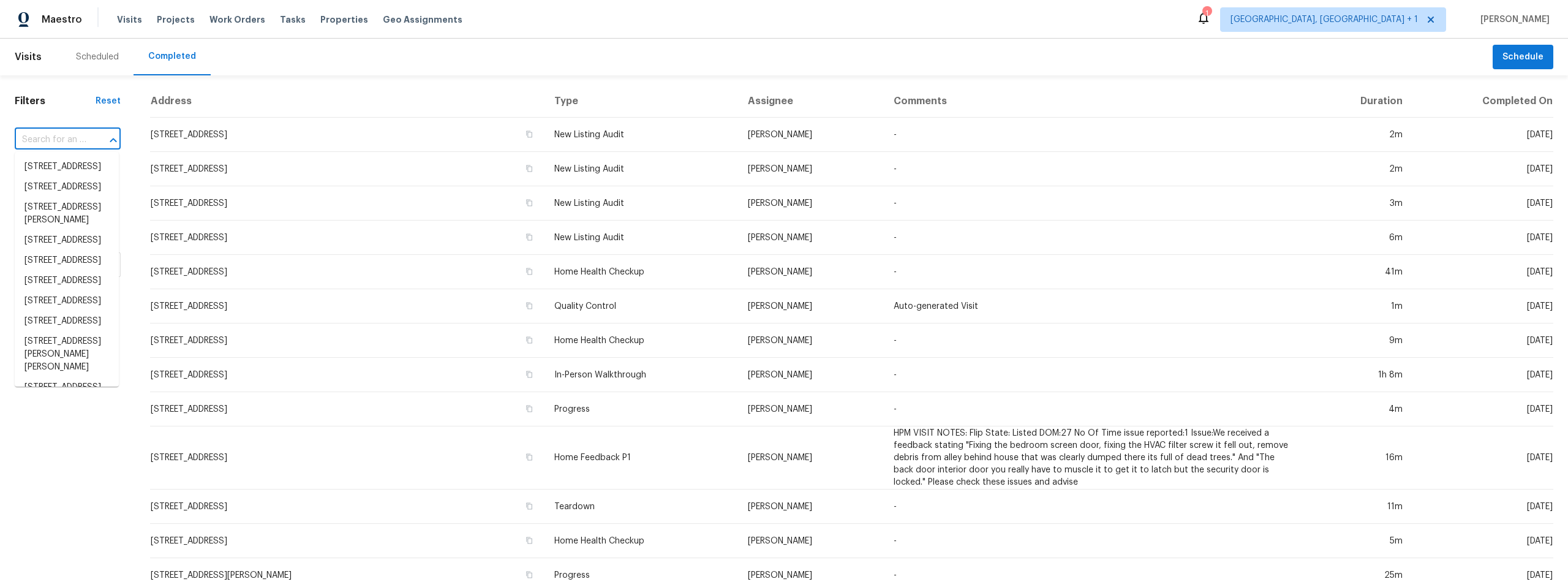
paste input "[STREET_ADDRESS]"
type input "[STREET_ADDRESS]"
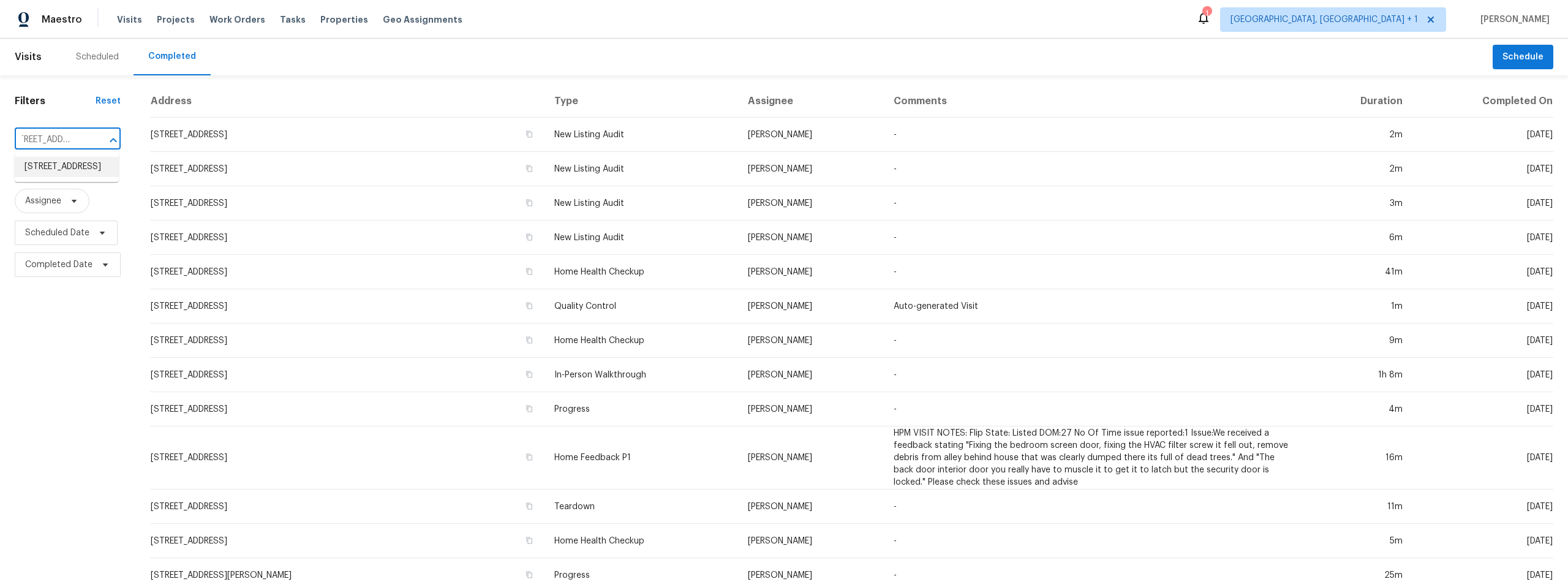
click at [69, 166] on li "[STREET_ADDRESS]" at bounding box center [67, 167] width 104 height 20
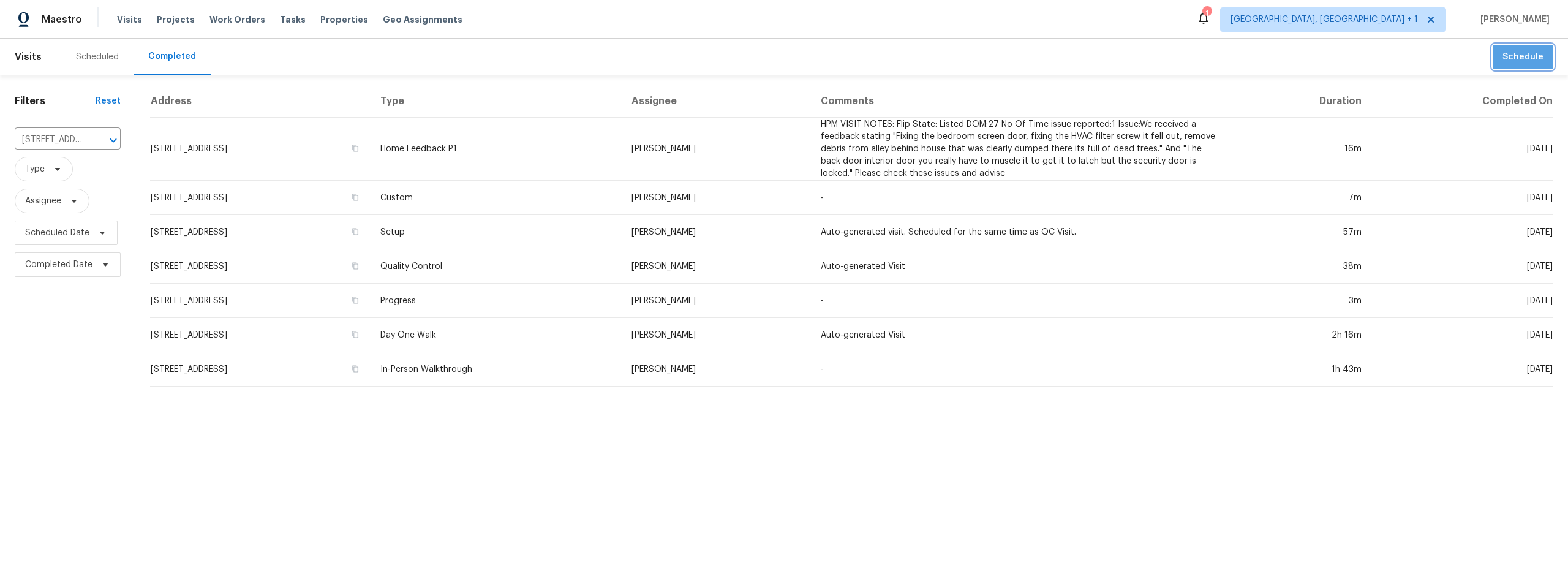
click at [1523, 56] on span "Schedule" at bounding box center [1523, 57] width 41 height 15
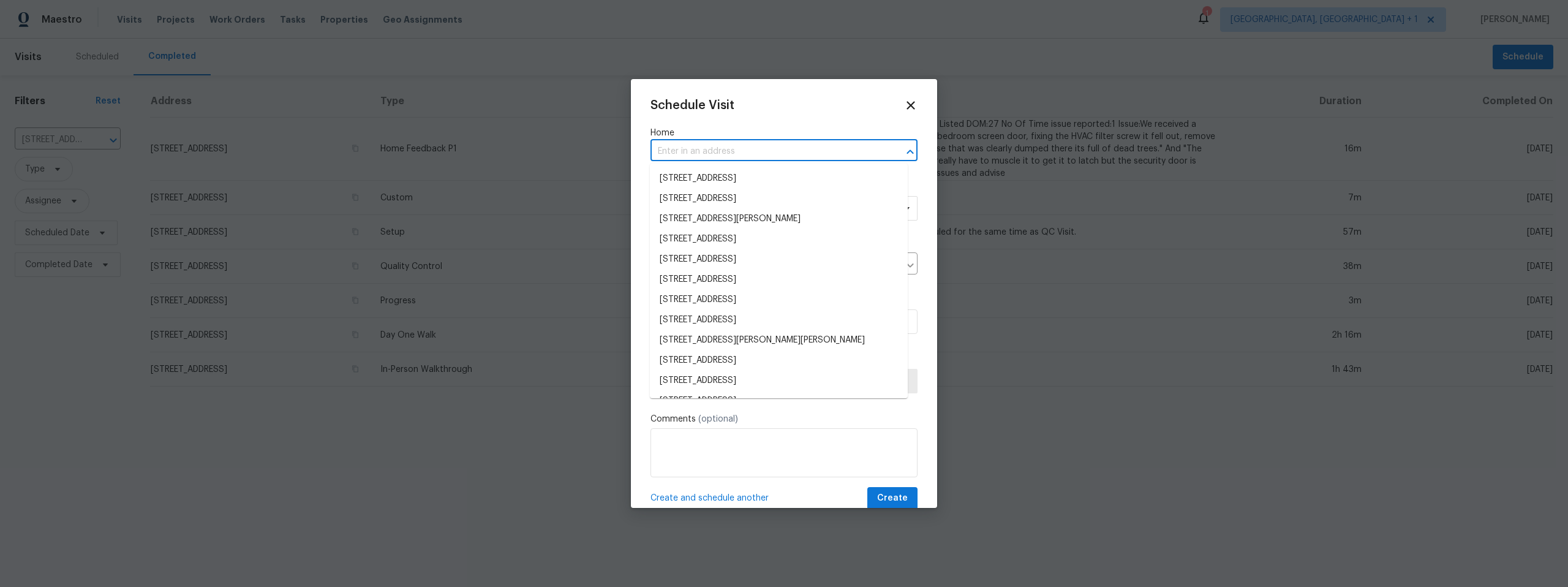
paste input "[STREET_ADDRESS]"
type input "[STREET_ADDRESS]"
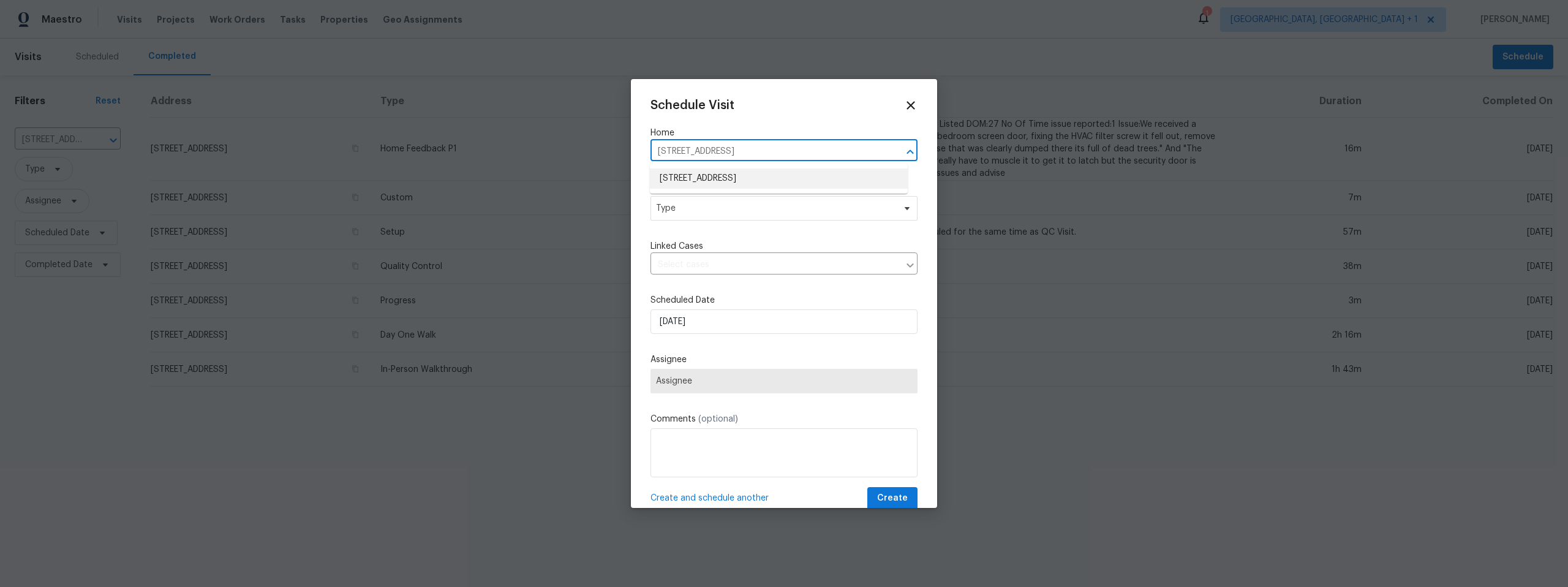
click at [707, 174] on li "[STREET_ADDRESS]" at bounding box center [778, 179] width 258 height 20
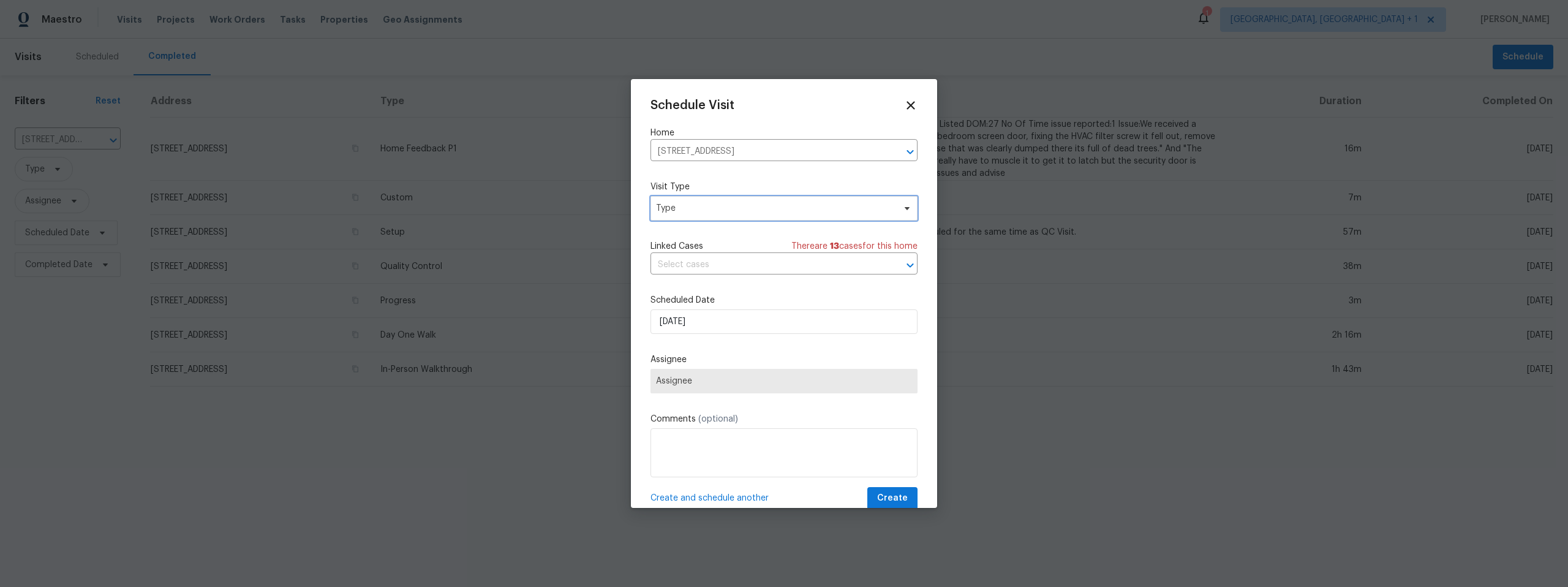
click at [699, 207] on span "Type" at bounding box center [775, 208] width 238 height 12
type input "n"
type input "new"
click at [685, 260] on div "New Listing Audit" at bounding box center [692, 266] width 69 height 12
click at [698, 378] on span "Assignee" at bounding box center [776, 381] width 240 height 10
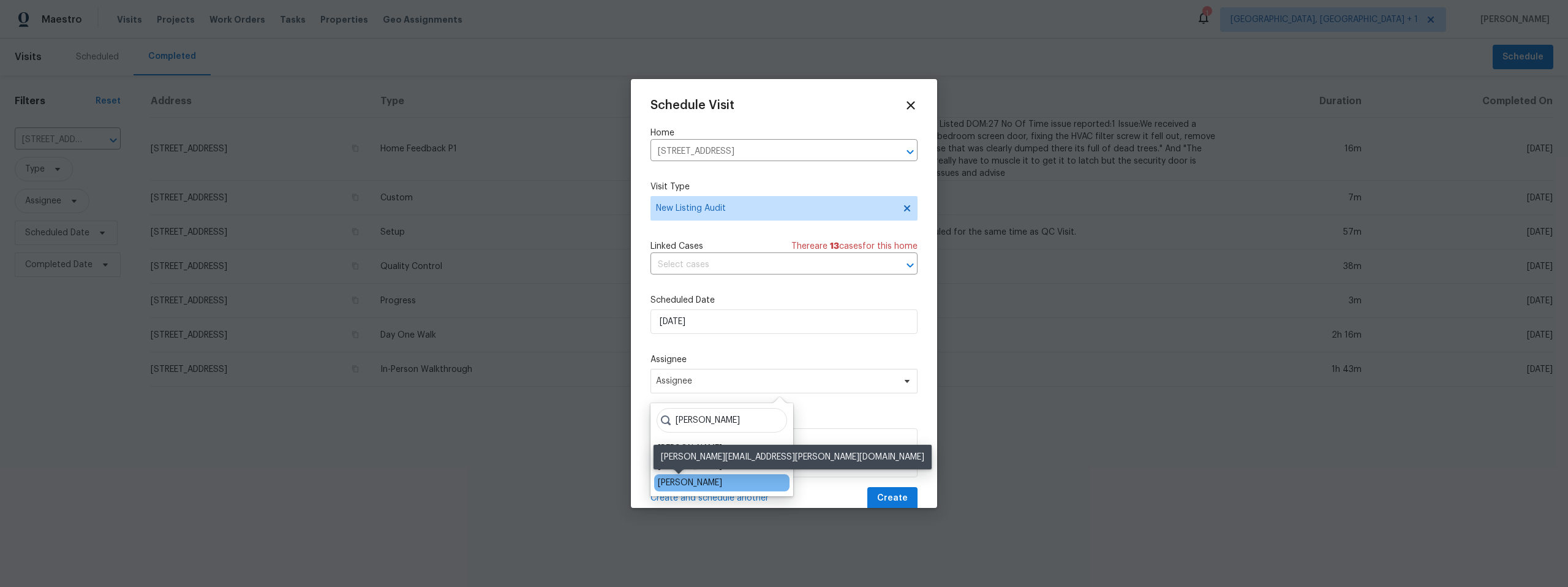
type input "[PERSON_NAME]"
click at [692, 481] on div "[PERSON_NAME]" at bounding box center [690, 482] width 64 height 12
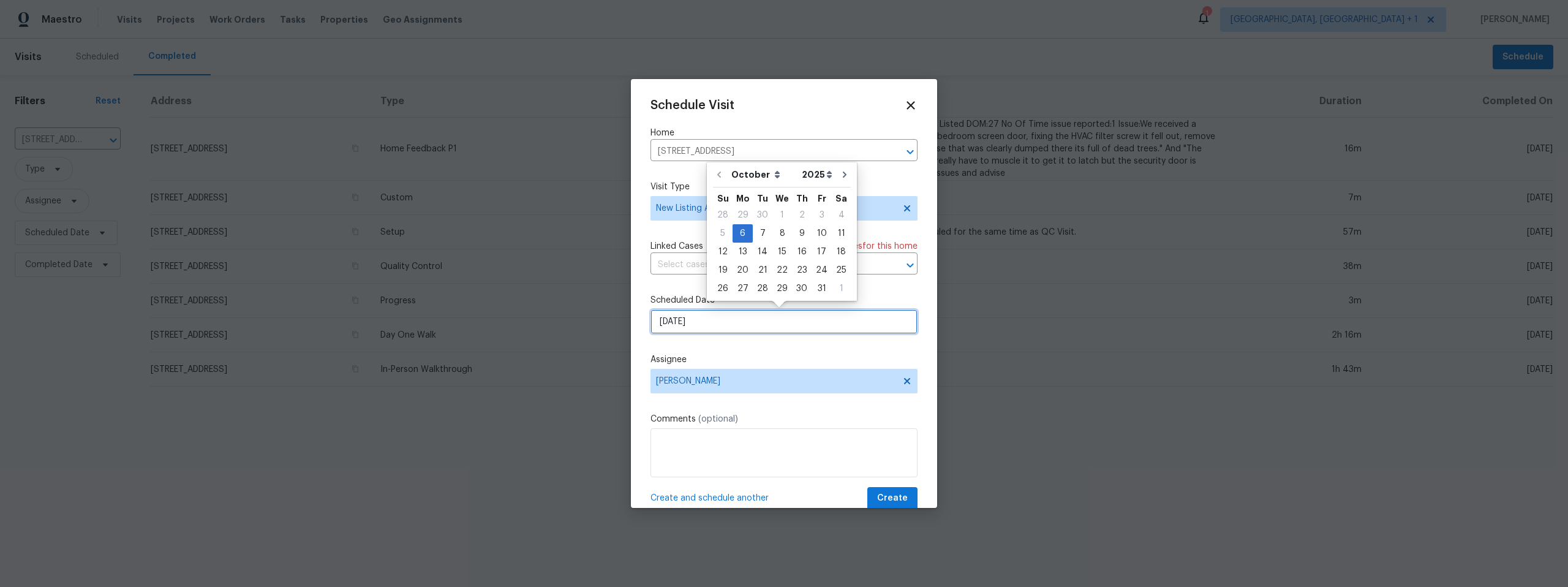
click at [725, 314] on input "[DATE]" at bounding box center [783, 321] width 267 height 24
click at [781, 232] on div "8" at bounding box center [782, 233] width 20 height 17
type input "[DATE]"
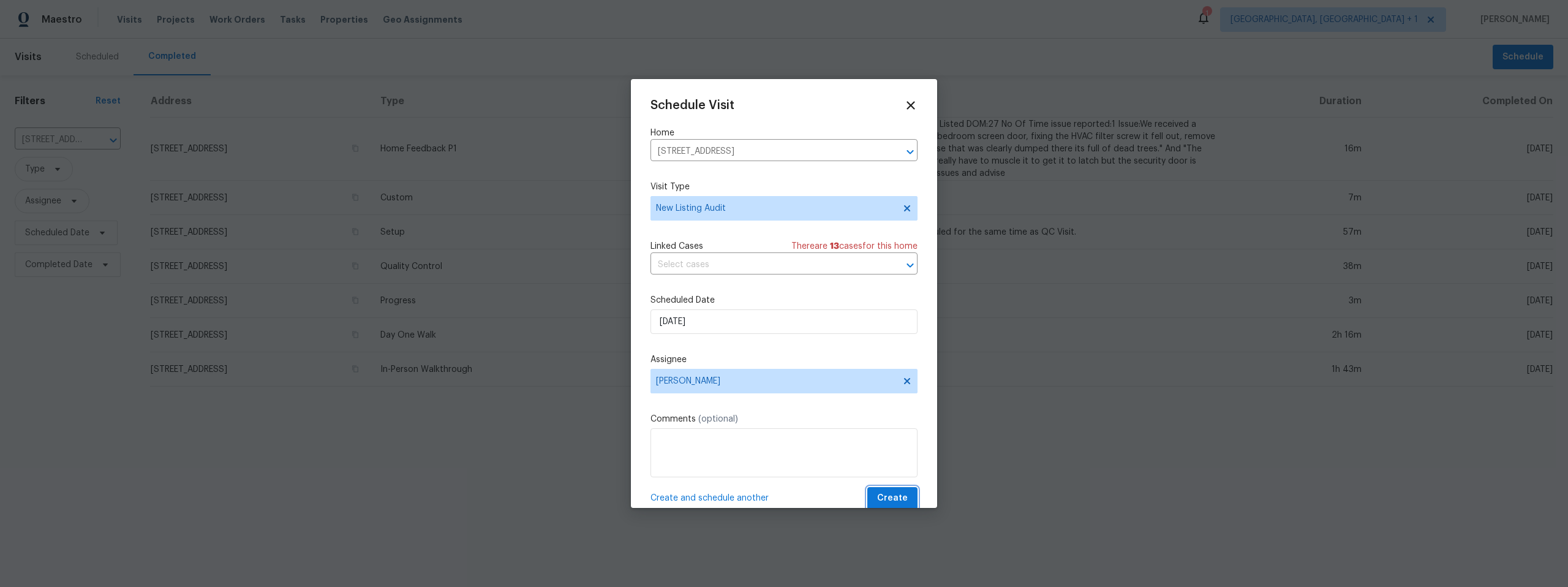
click at [884, 495] on span "Create" at bounding box center [892, 498] width 31 height 15
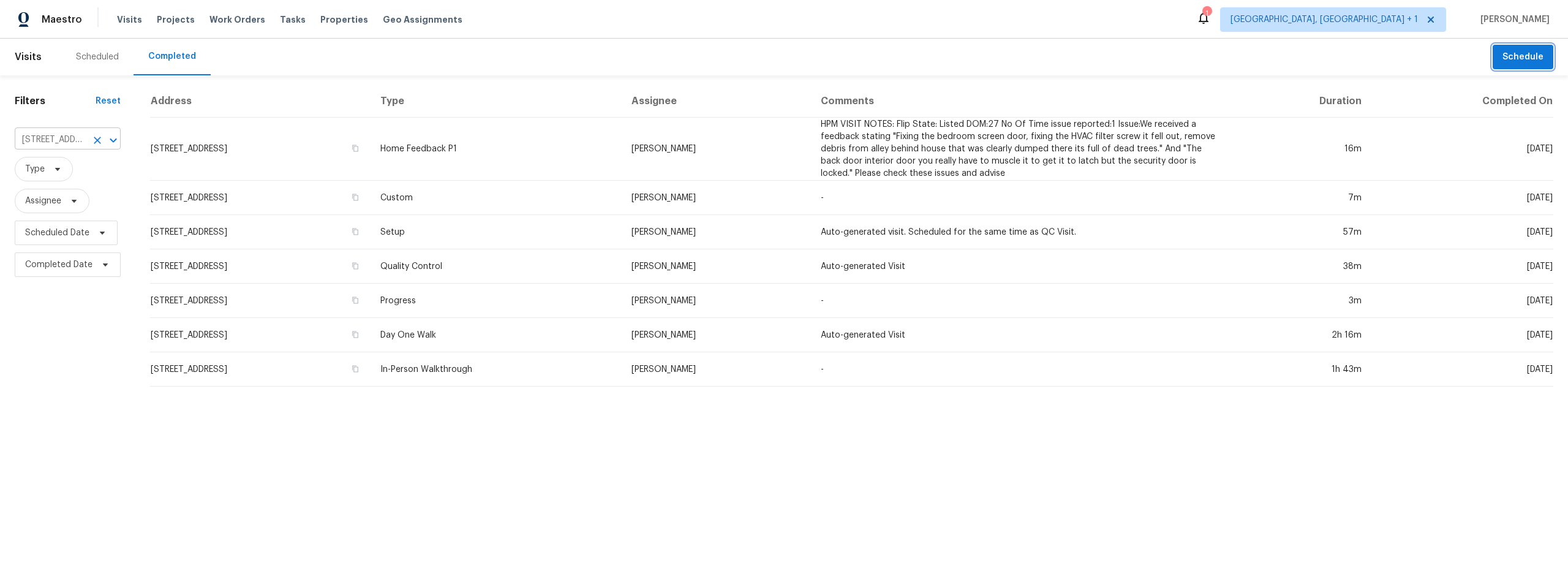
click at [97, 140] on icon "Clear" at bounding box center [97, 140] width 12 height 12
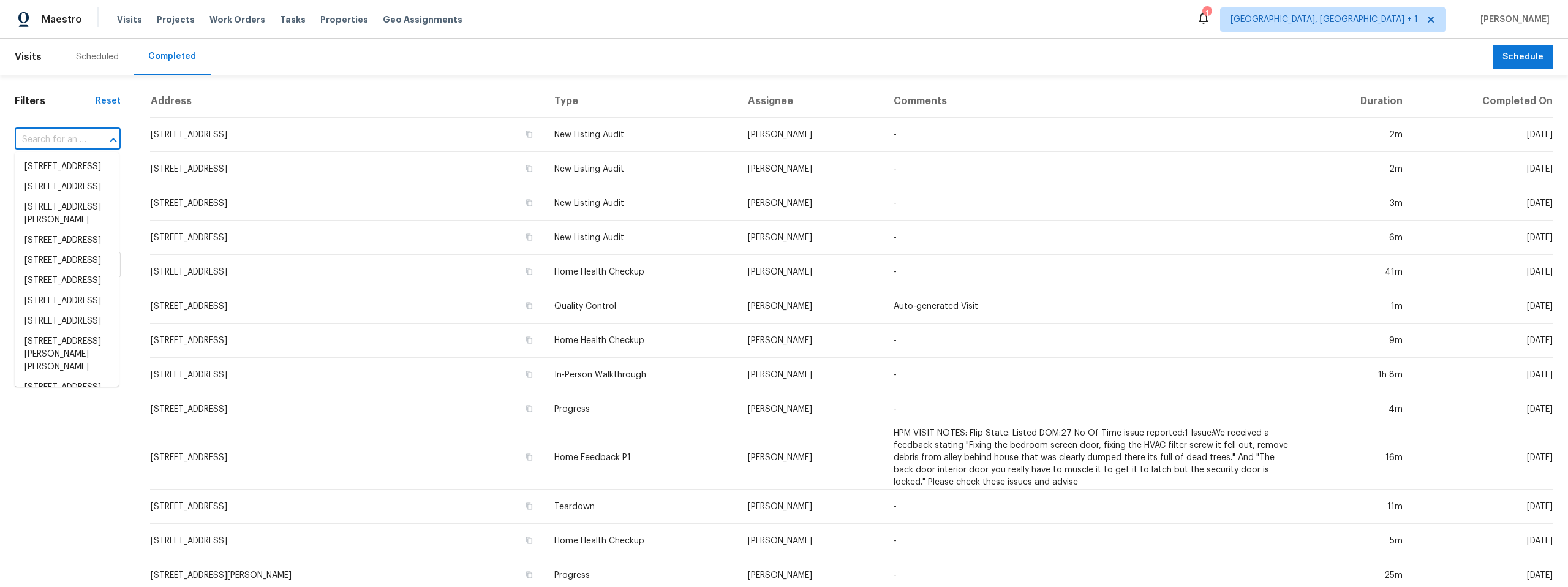
paste input "[STREET_ADDRESS]"
type input "[STREET_ADDRESS]"
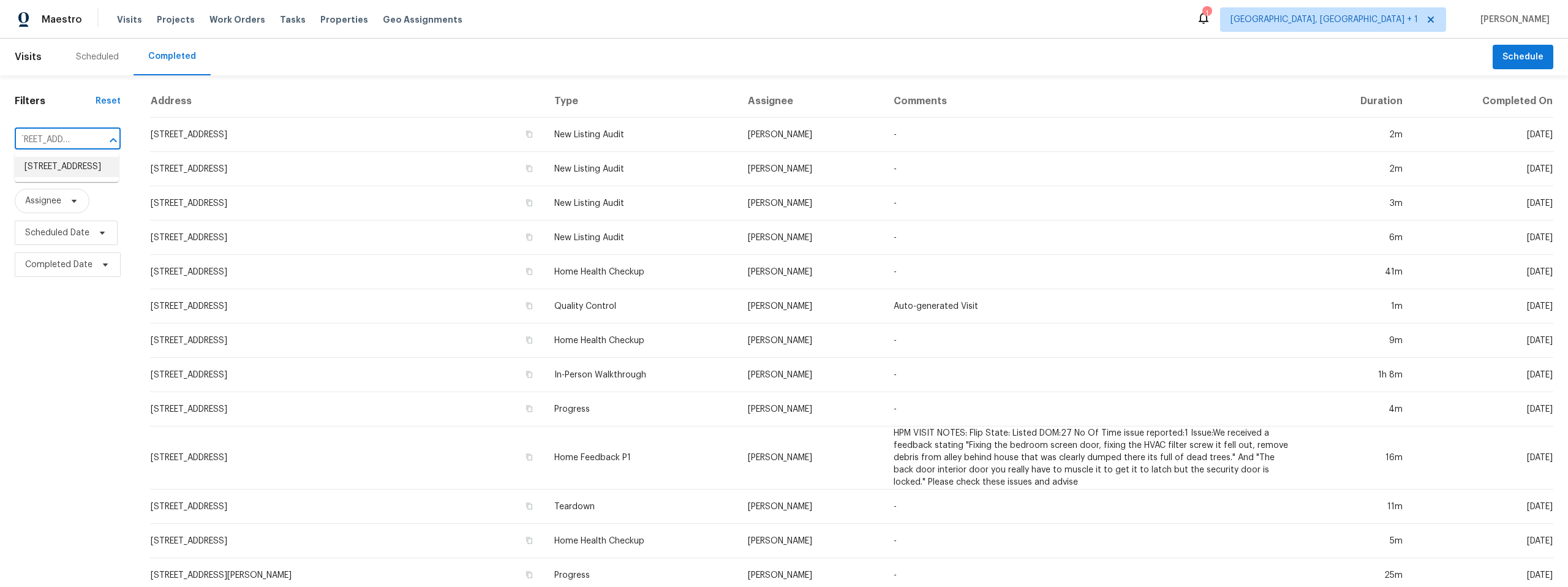
click at [67, 177] on li "[STREET_ADDRESS]" at bounding box center [67, 167] width 104 height 20
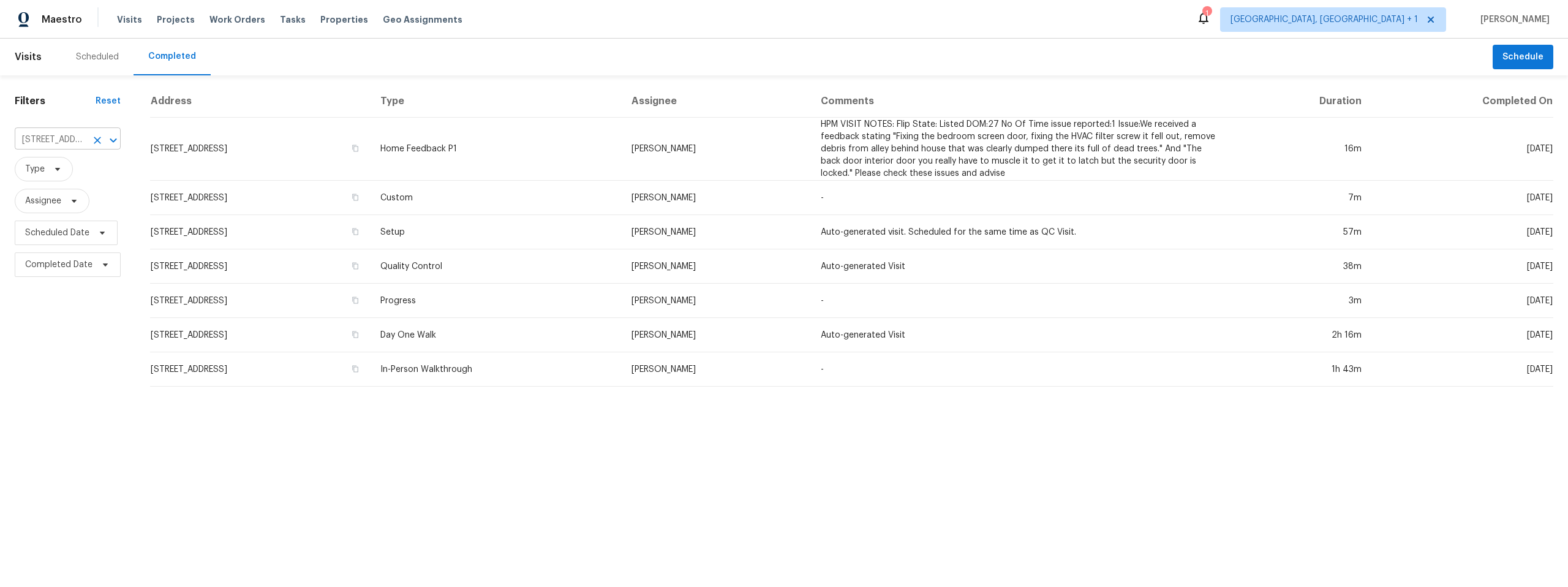
click at [94, 139] on icon "Clear" at bounding box center [97, 140] width 12 height 12
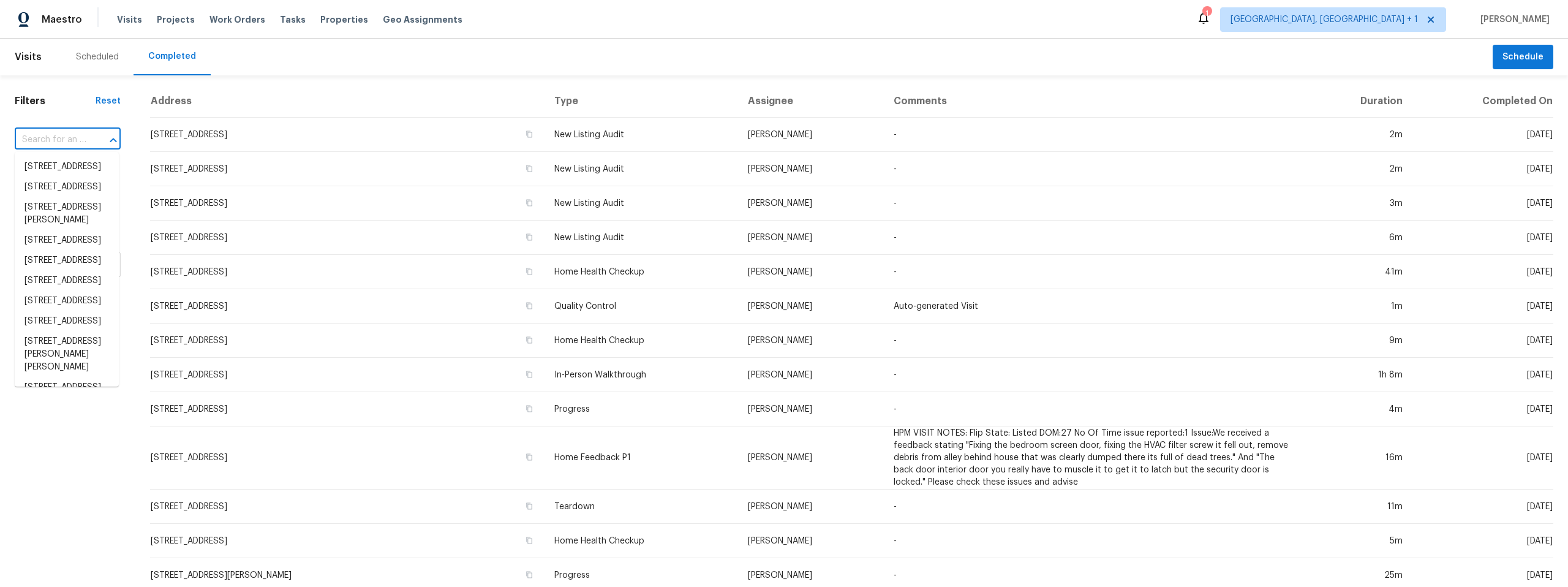
paste input "[STREET_ADDRESS]"
type input "[STREET_ADDRESS]"
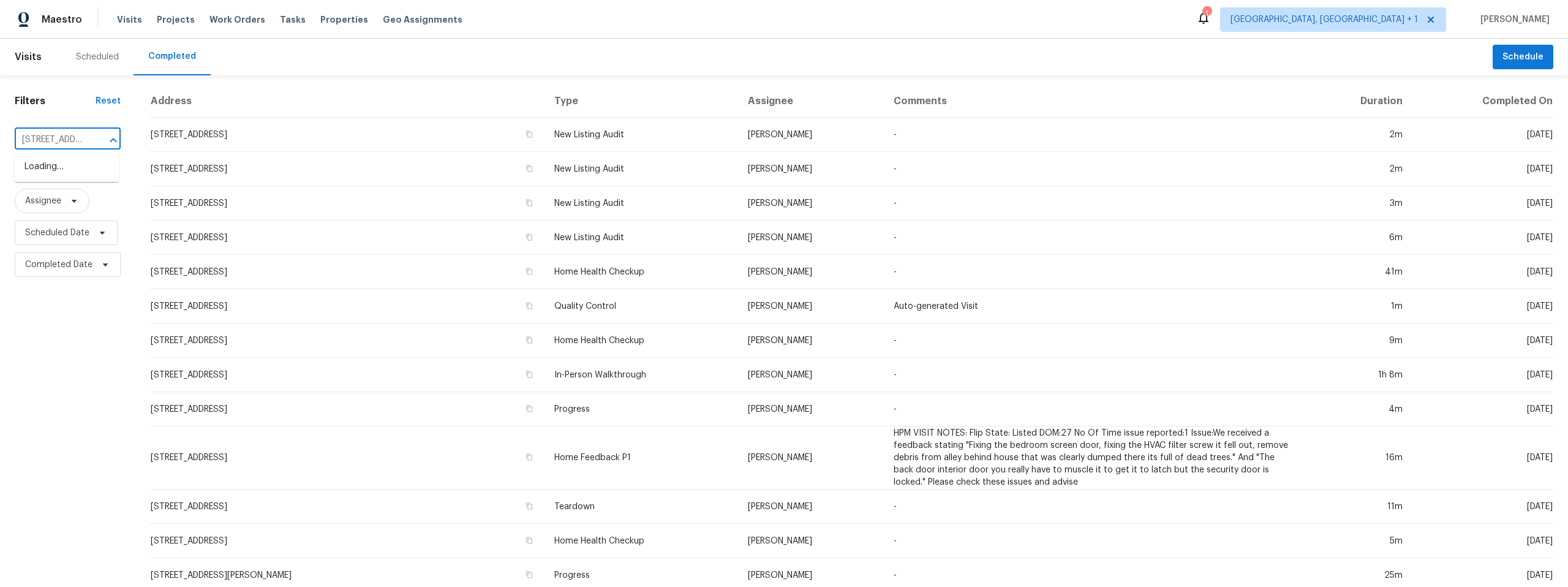
scroll to position [0, 36]
click at [58, 166] on li "[STREET_ADDRESS]" at bounding box center [67, 167] width 104 height 20
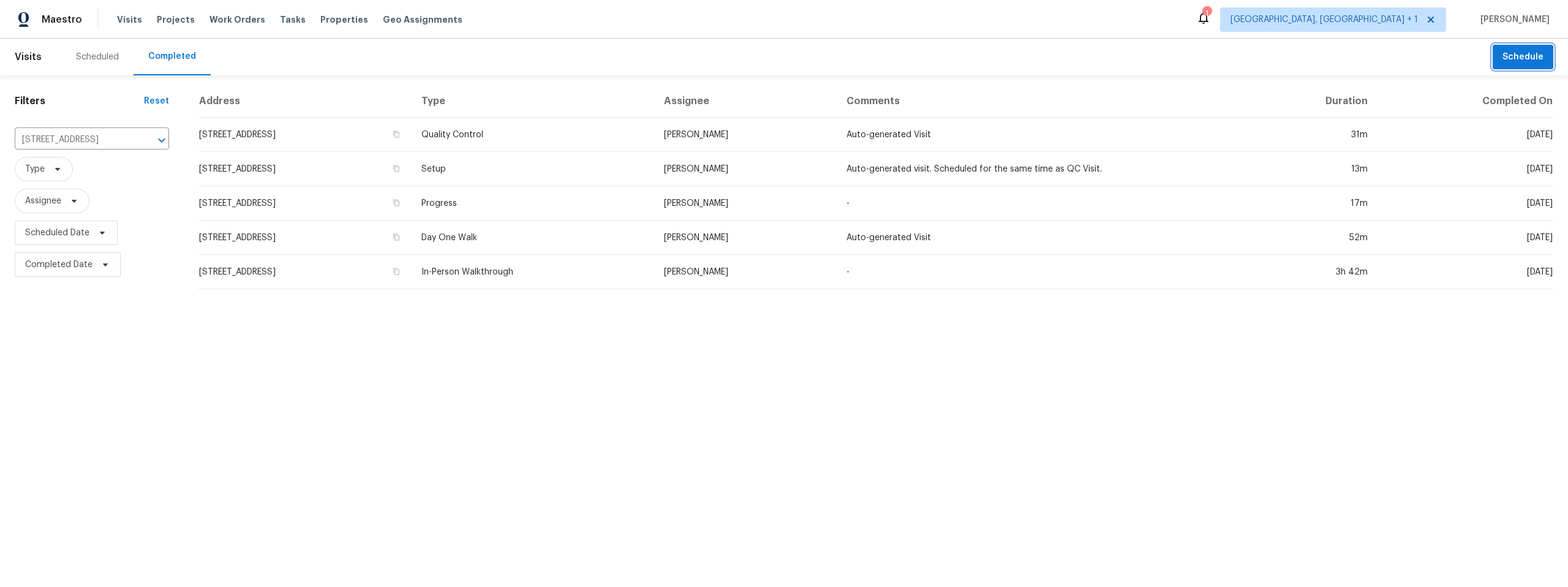
click at [1512, 55] on span "Schedule" at bounding box center [1523, 57] width 41 height 15
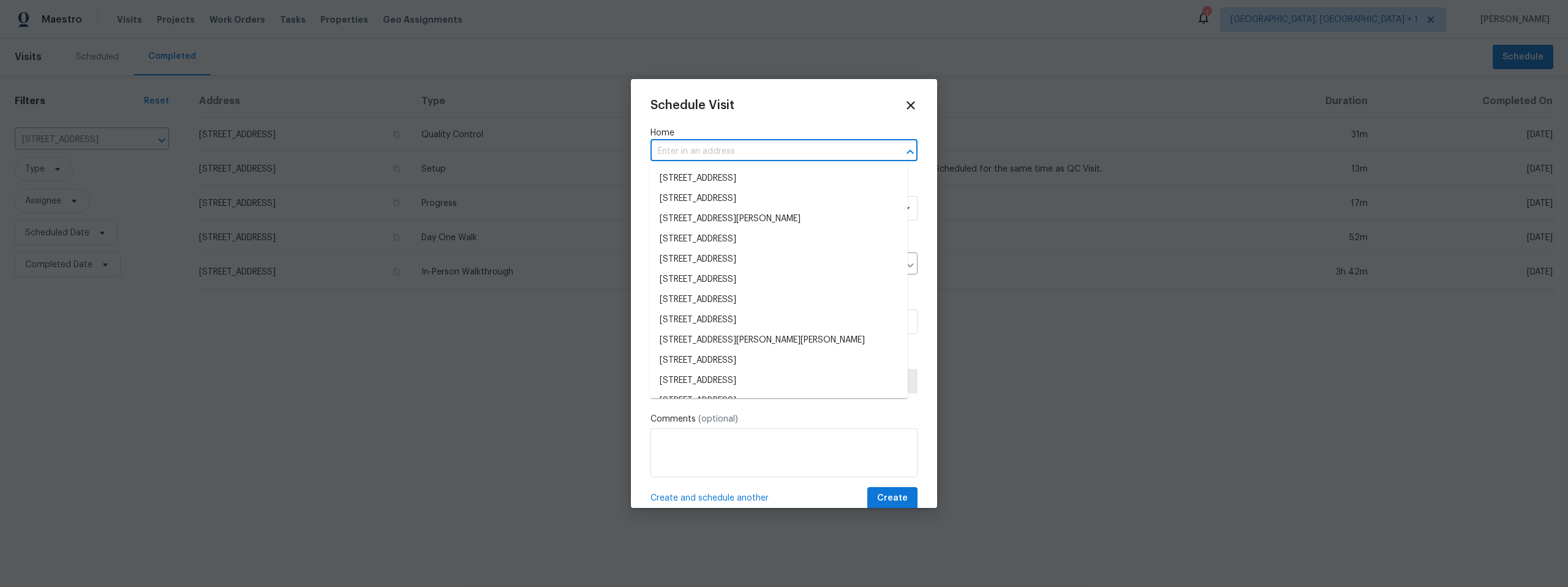
click at [739, 147] on input "text" at bounding box center [766, 152] width 233 height 19
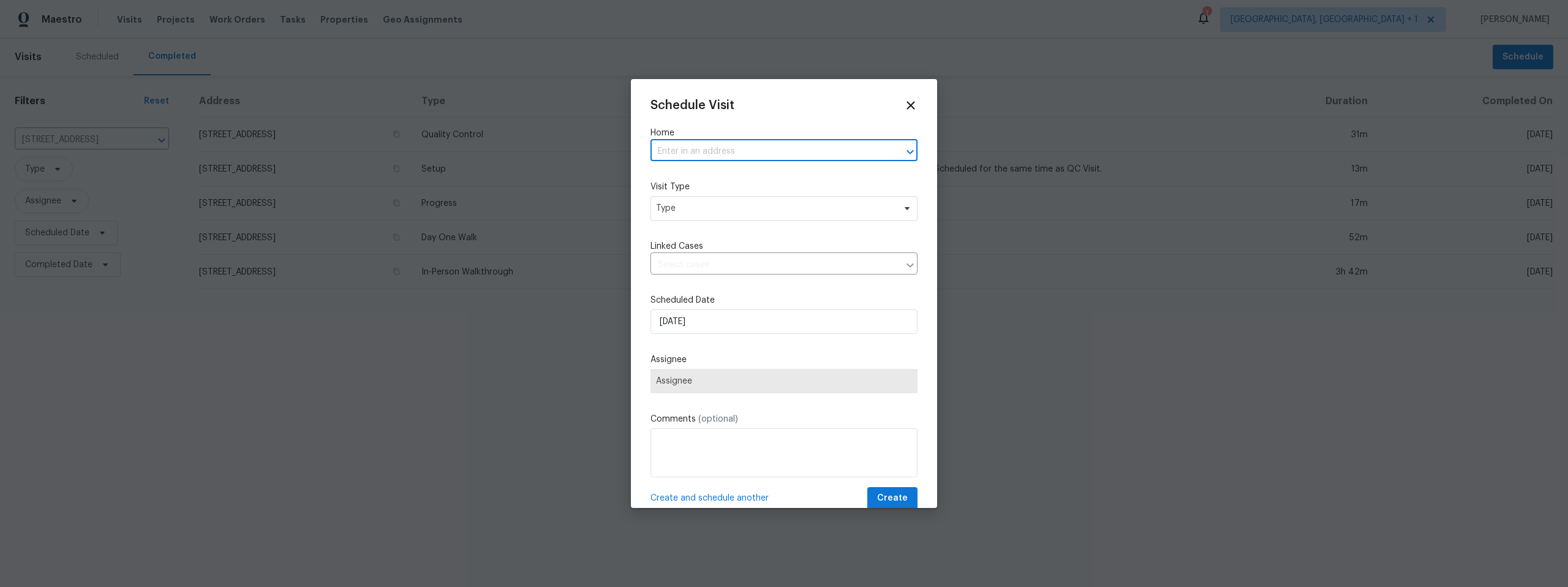
paste input "[STREET_ADDRESS]"
type input "[STREET_ADDRESS]"
click at [732, 171] on li "[STREET_ADDRESS]" at bounding box center [778, 179] width 258 height 20
click at [704, 210] on span "Type" at bounding box center [775, 208] width 238 height 12
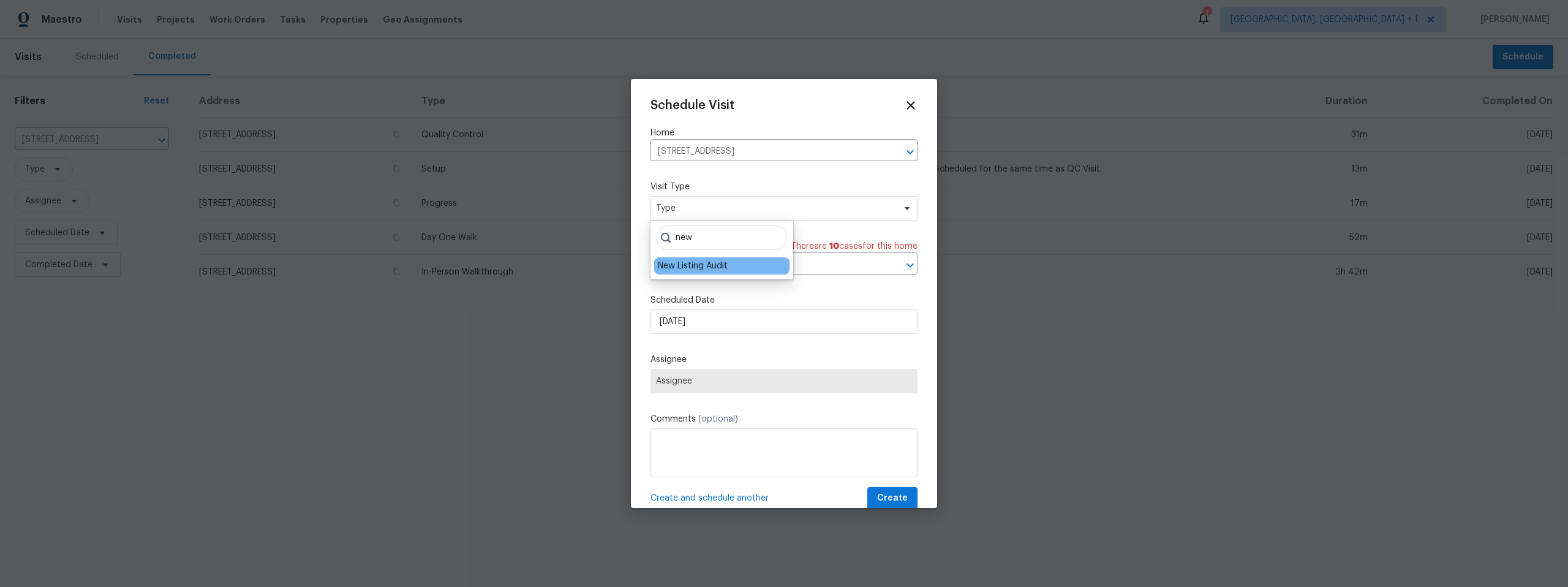
type input "new"
click at [698, 266] on div "New Listing Audit" at bounding box center [692, 266] width 69 height 12
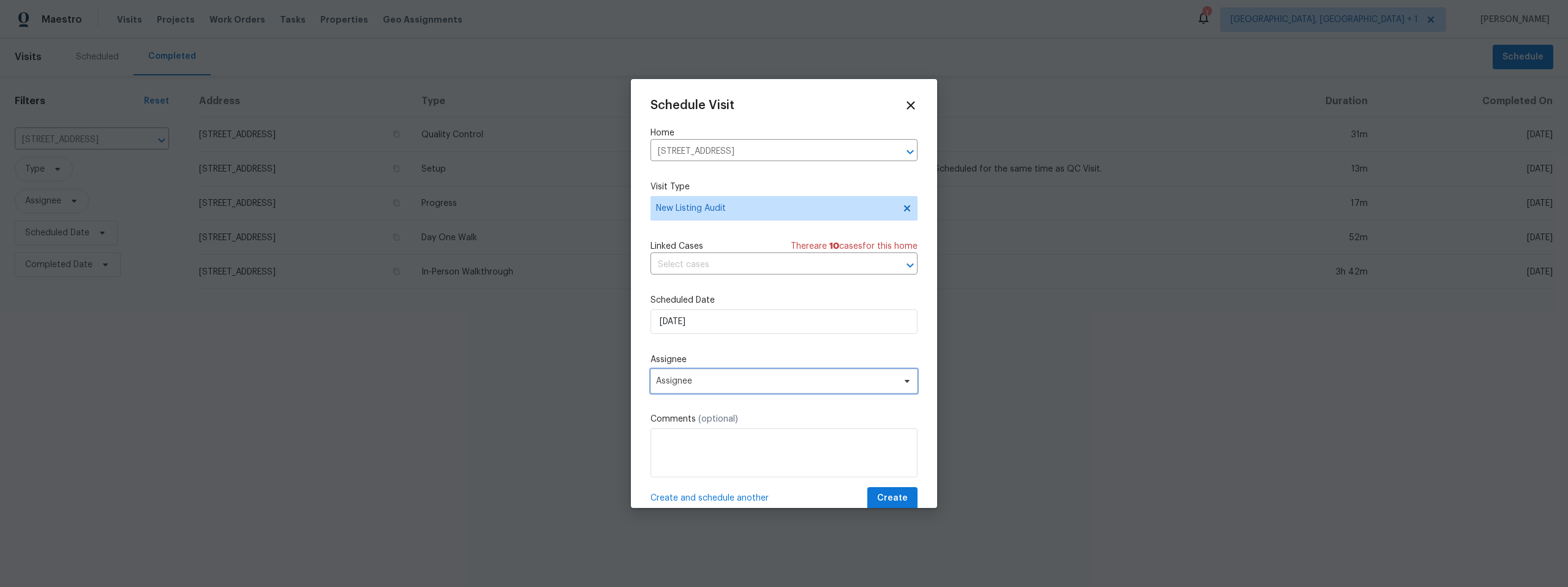
click at [717, 381] on span "Assignee" at bounding box center [776, 381] width 240 height 10
type input "[PERSON_NAME]"
click at [701, 477] on div "[PERSON_NAME]" at bounding box center [721, 482] width 135 height 17
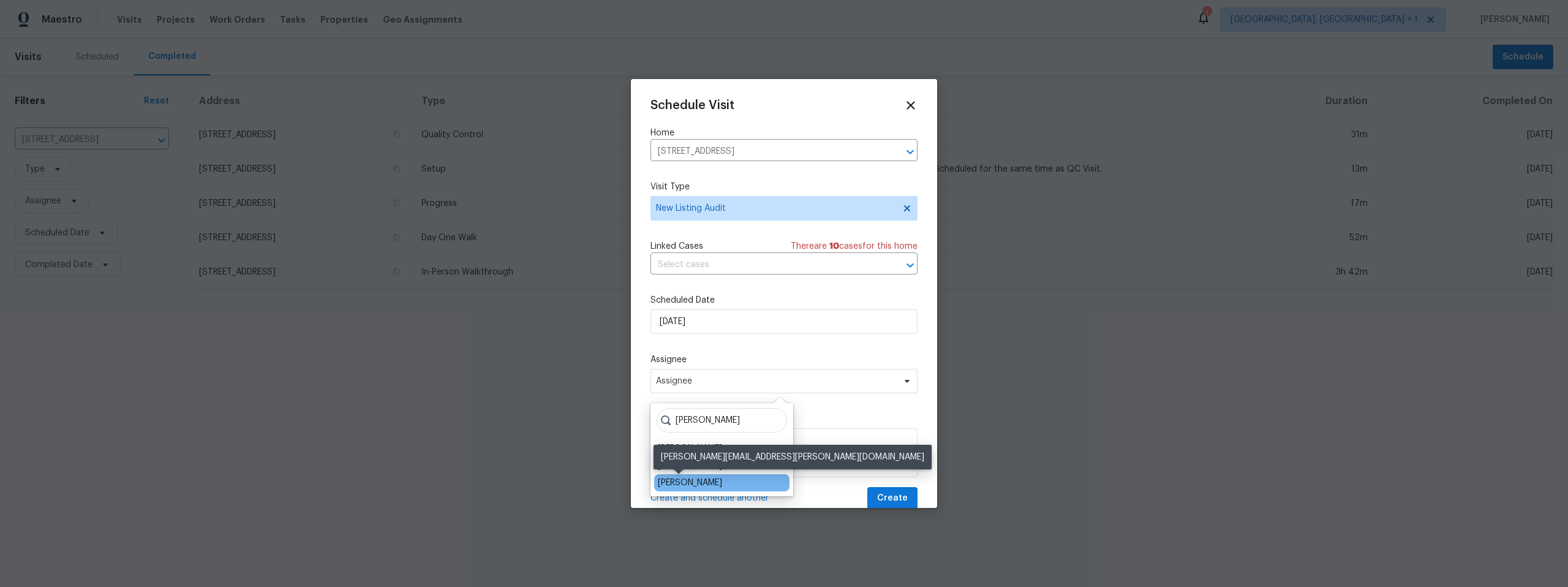
click at [685, 479] on div "[PERSON_NAME]" at bounding box center [690, 482] width 64 height 12
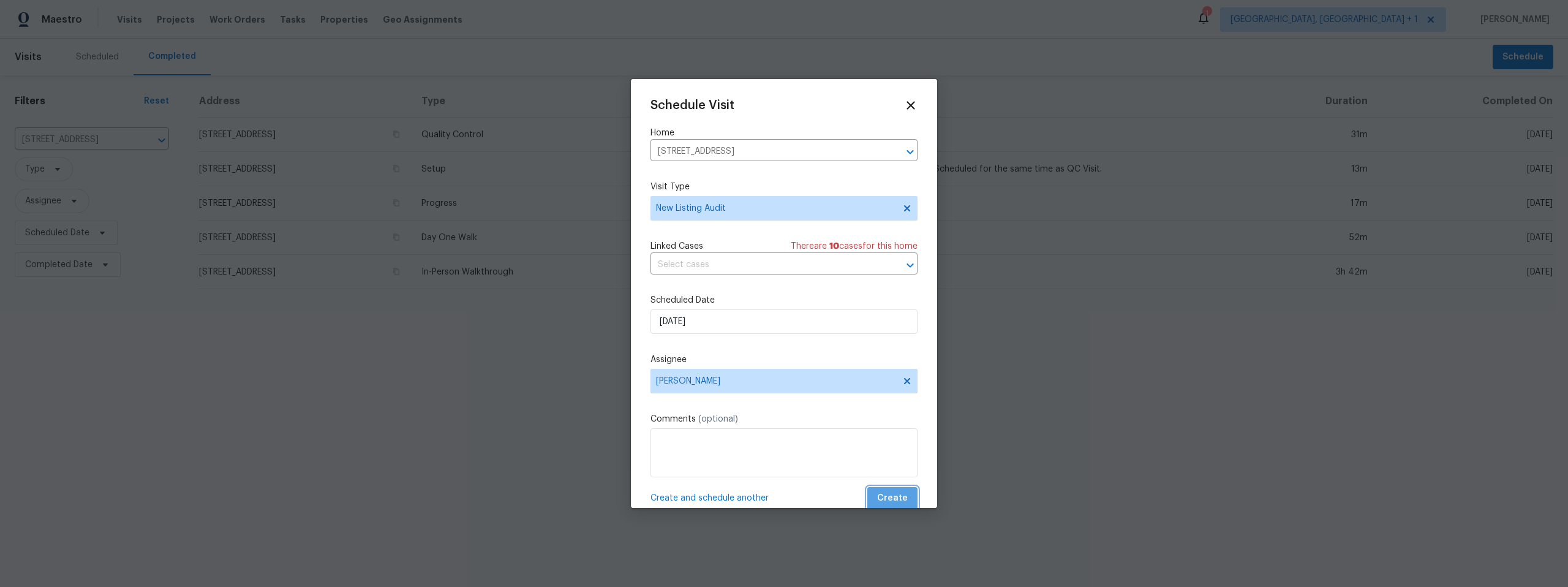
click at [891, 492] on span "Create" at bounding box center [892, 498] width 31 height 15
